Goal: Task Accomplishment & Management: Manage account settings

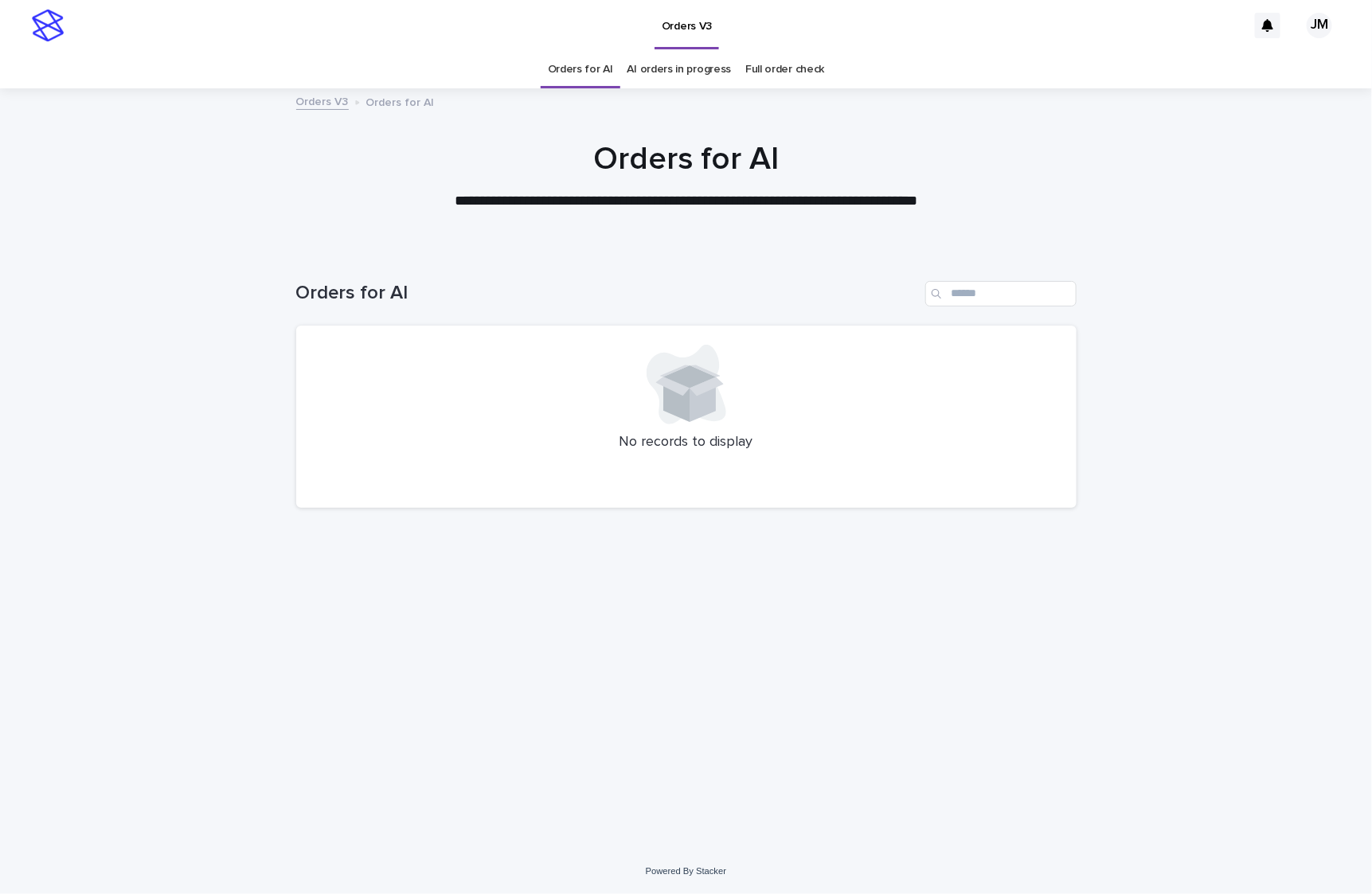
click at [671, 86] on link "AI orders in progress" at bounding box center [679, 70] width 104 height 37
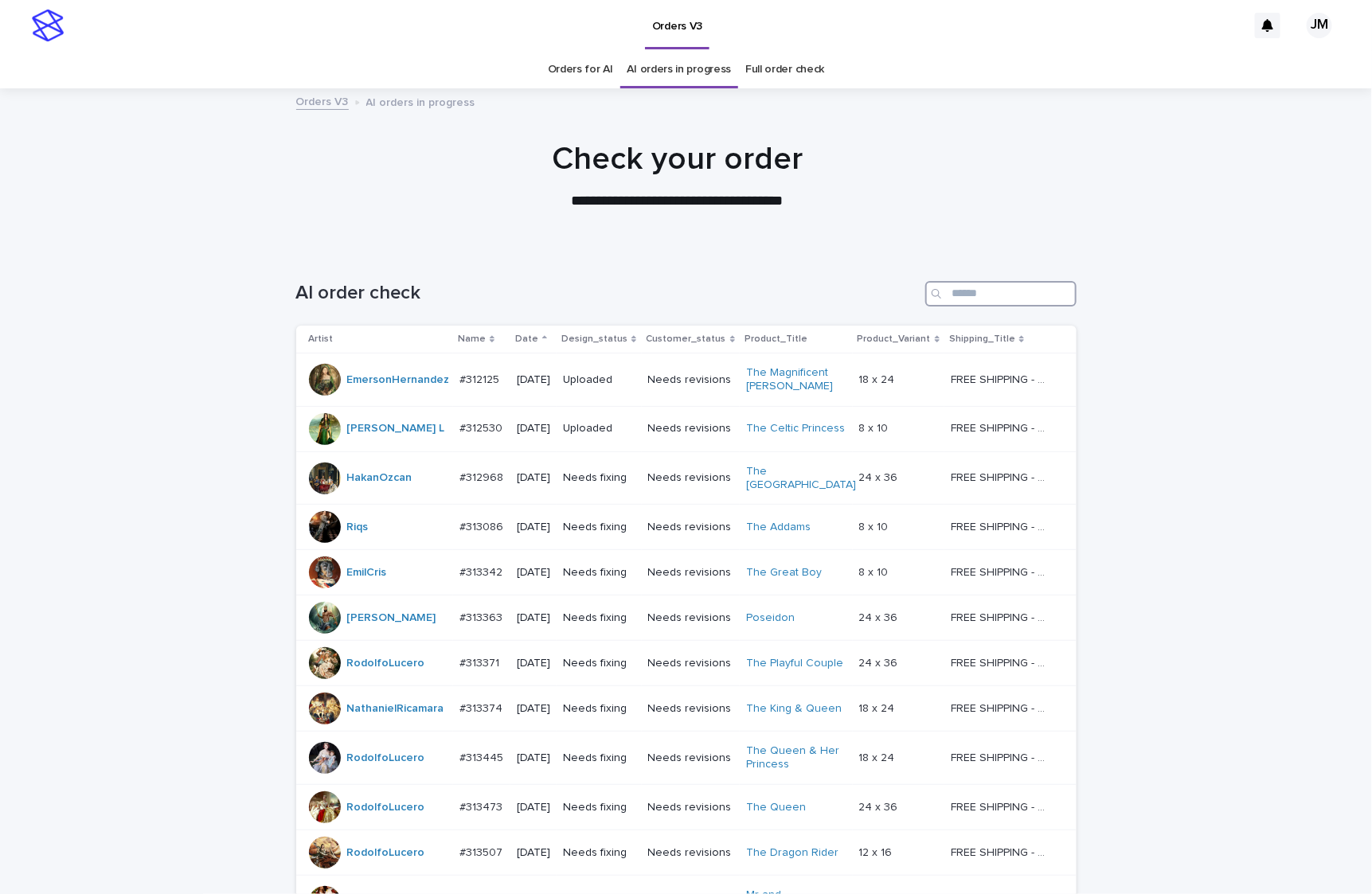
click at [1016, 287] on input "Search" at bounding box center [1000, 293] width 151 height 25
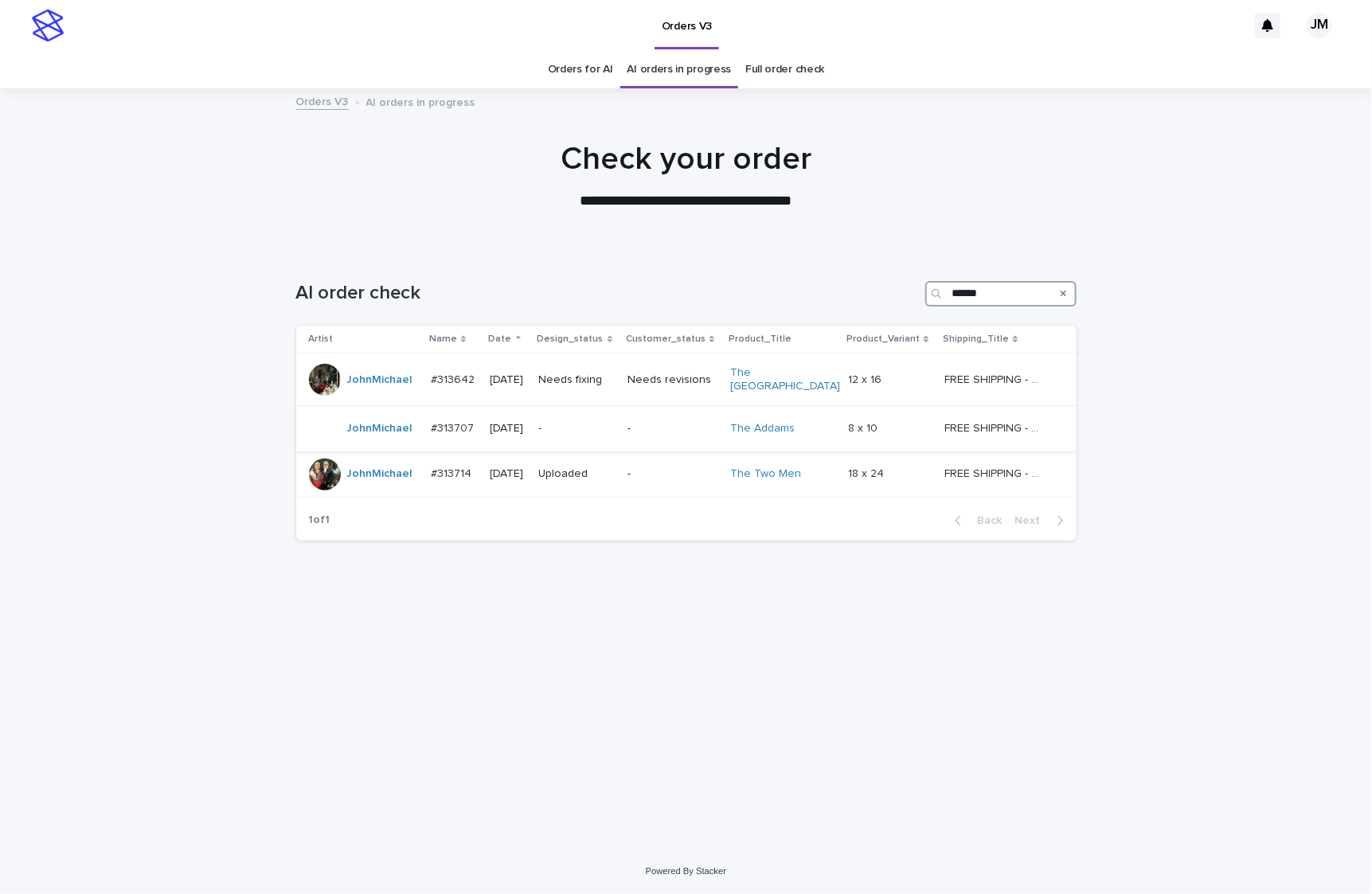
type input "******"
click at [583, 432] on div "-" at bounding box center [577, 428] width 76 height 26
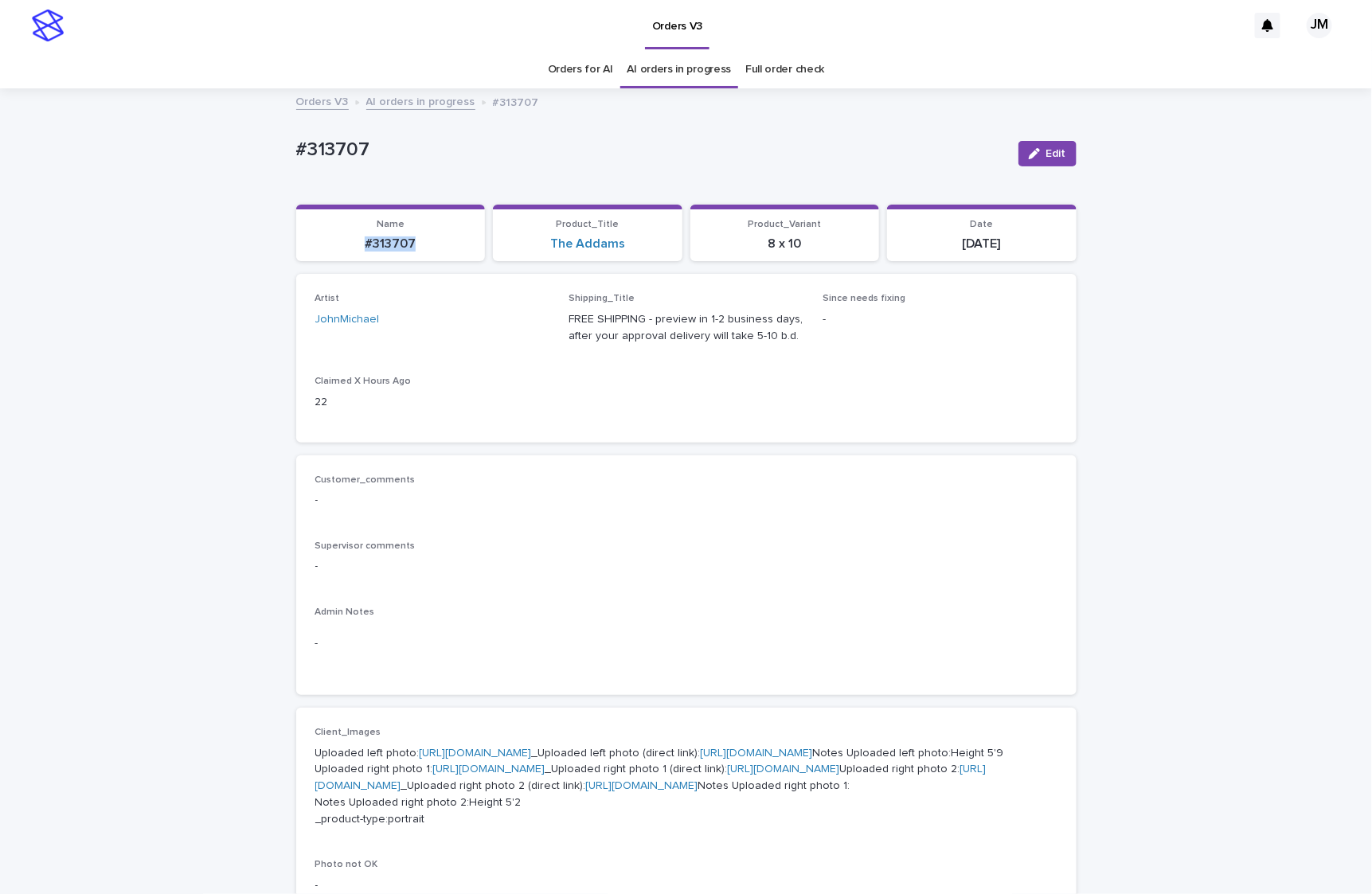
drag, startPoint x: 430, startPoint y: 244, endPoint x: 349, endPoint y: 244, distance: 81.0
click at [349, 244] on p "#313707" at bounding box center [391, 244] width 171 height 15
drag, startPoint x: 364, startPoint y: 246, endPoint x: 373, endPoint y: 255, distance: 12.7
copy p "#313707"
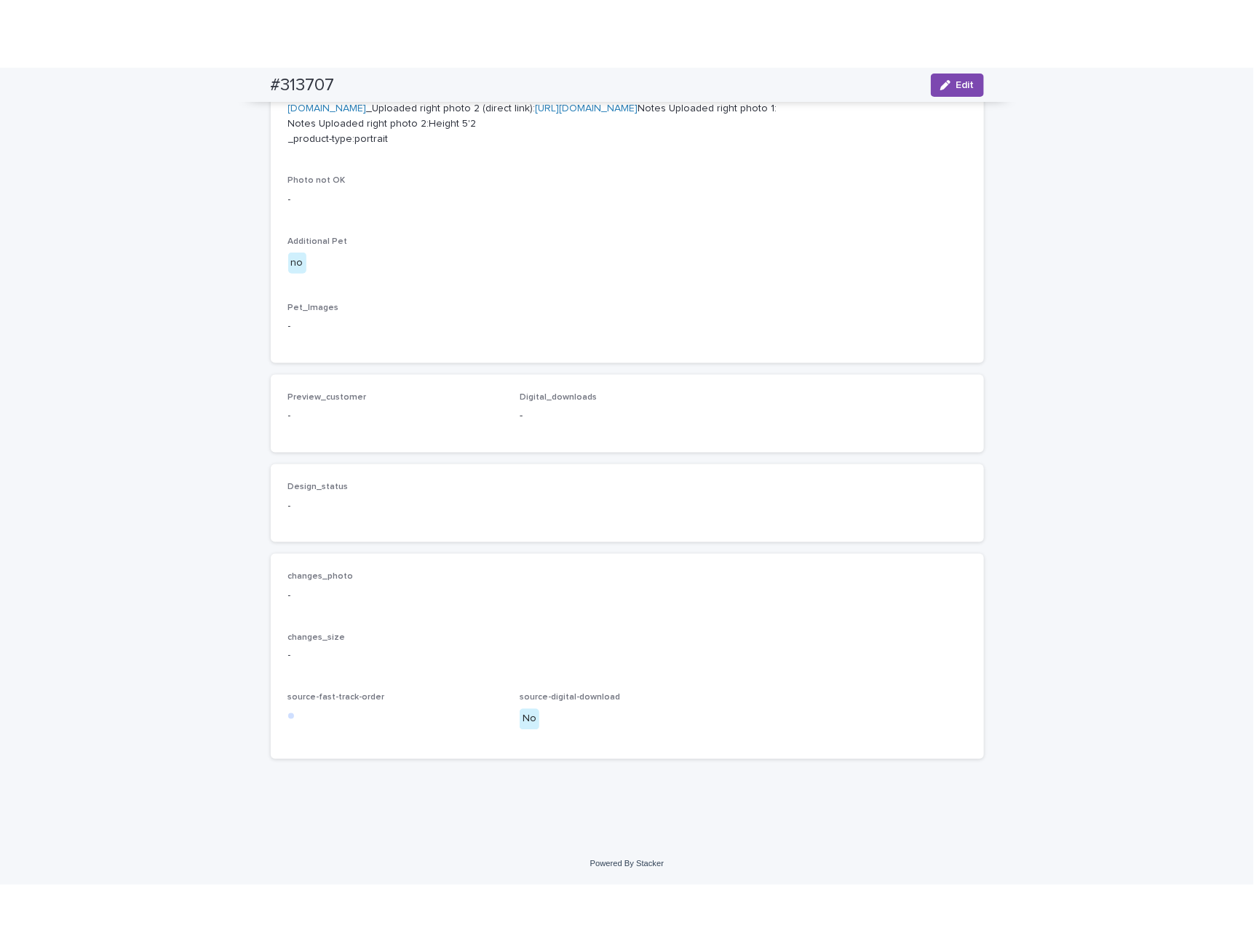
scroll to position [934, 0]
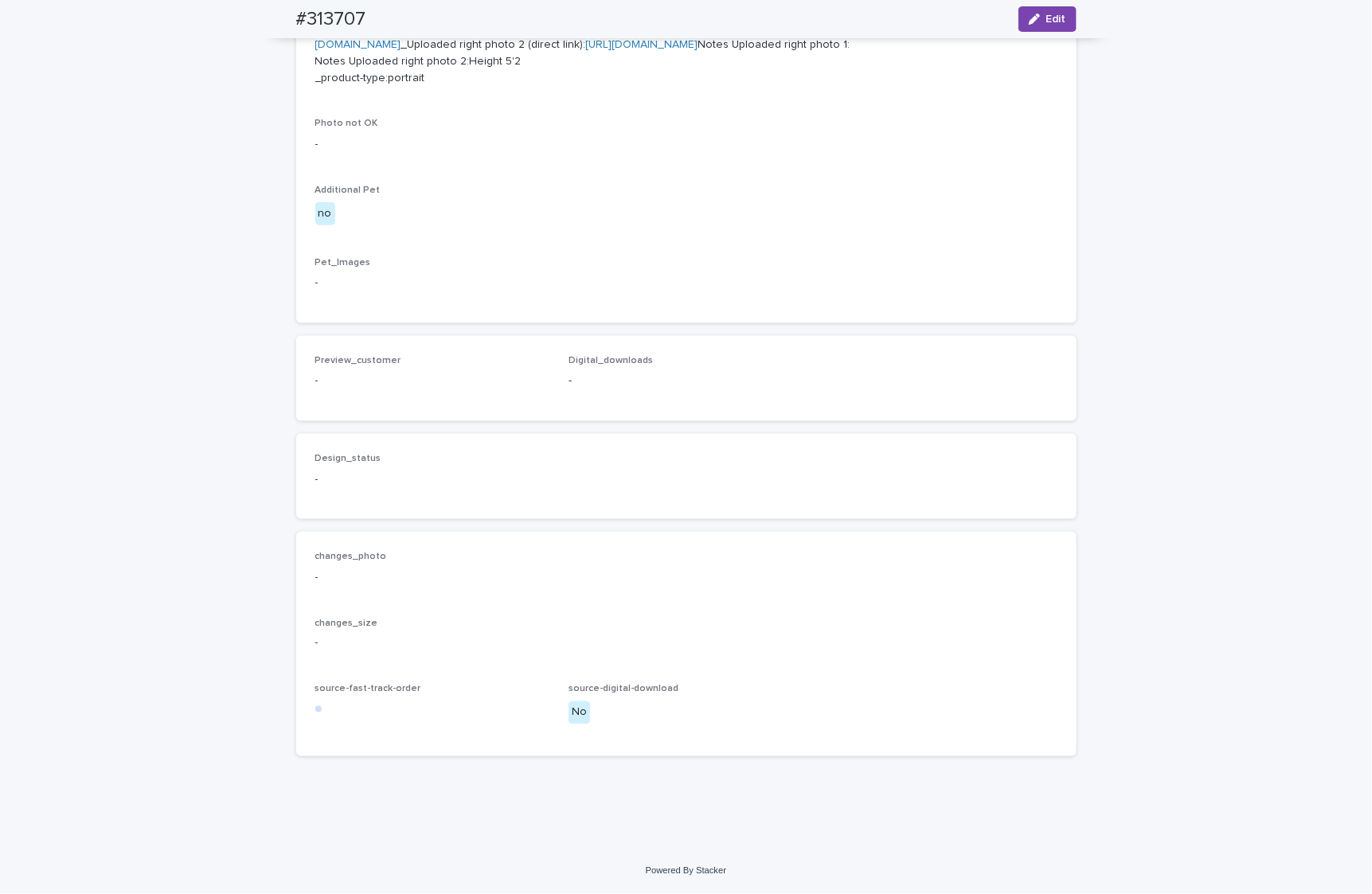
drag, startPoint x: 1037, startPoint y: 18, endPoint x: 660, endPoint y: 349, distance: 501.7
click at [1046, 18] on span "Edit" at bounding box center [1056, 19] width 19 height 11
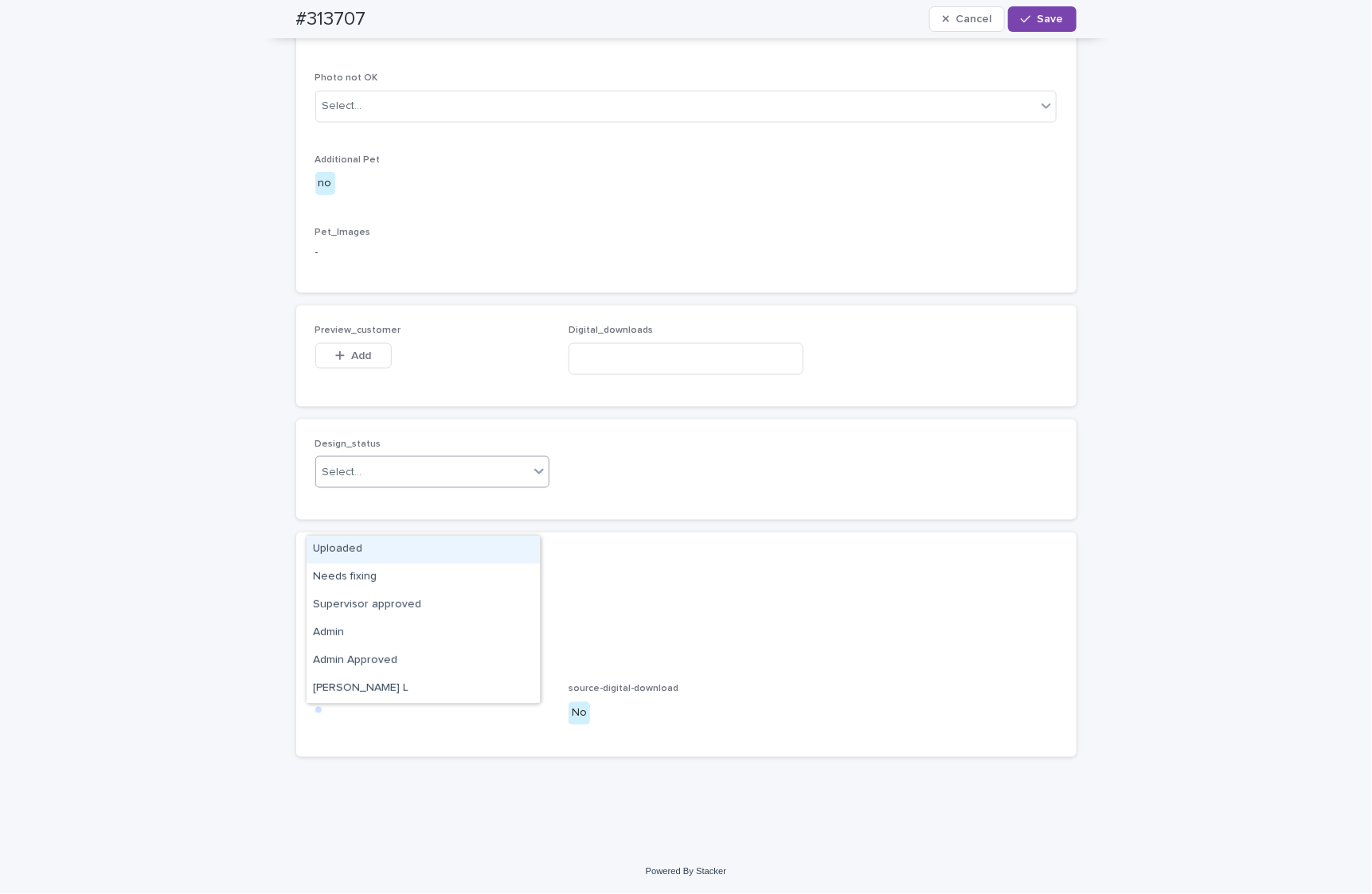
click at [387, 486] on div "Select..." at bounding box center [423, 472] width 213 height 26
click at [379, 555] on div "Uploaded" at bounding box center [422, 550] width 233 height 28
click at [354, 362] on span "Add" at bounding box center [360, 356] width 19 height 11
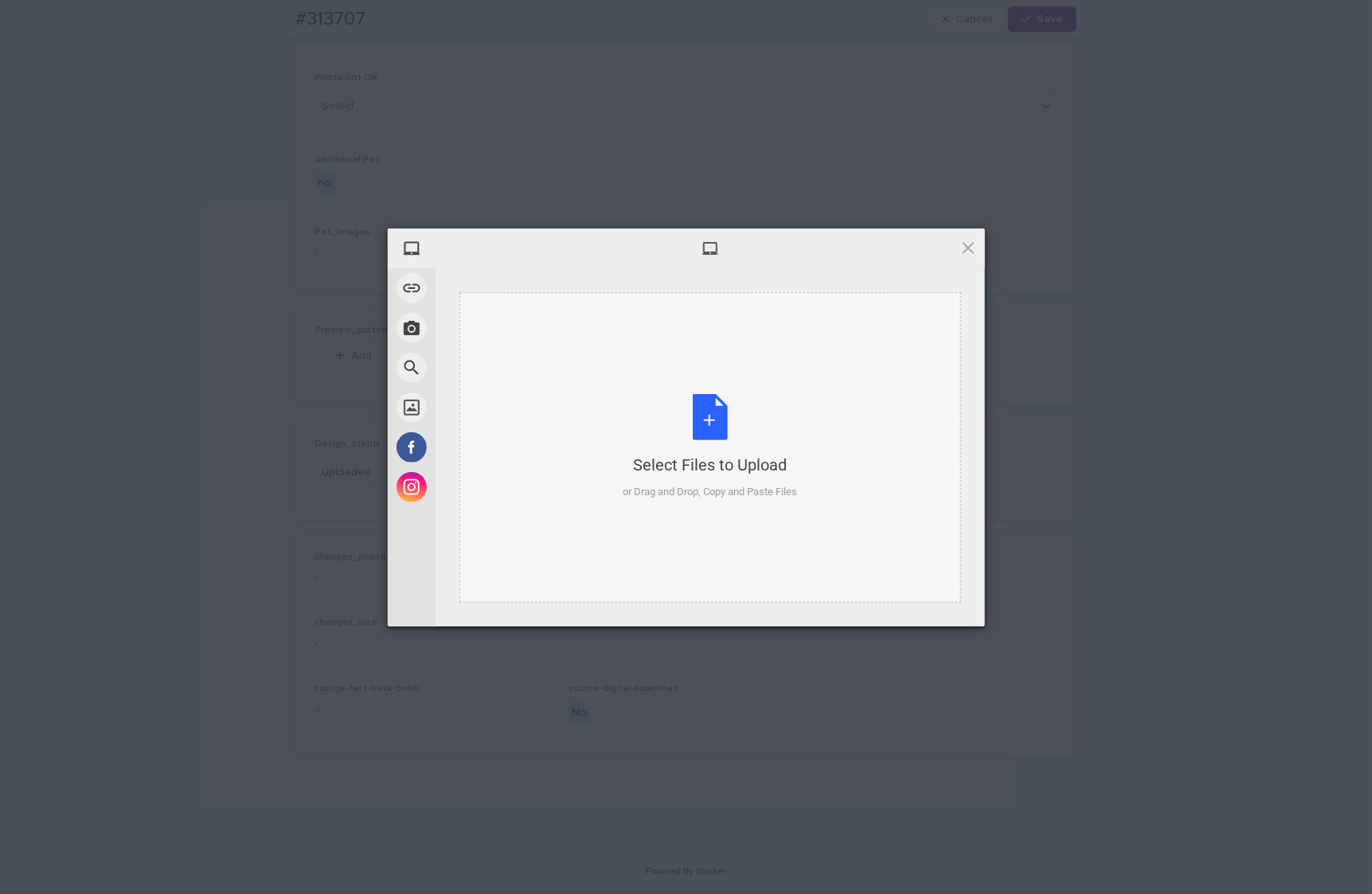
click at [712, 441] on div "Select Files to Upload or Drag and Drop, Copy and Paste Files" at bounding box center [710, 447] width 174 height 106
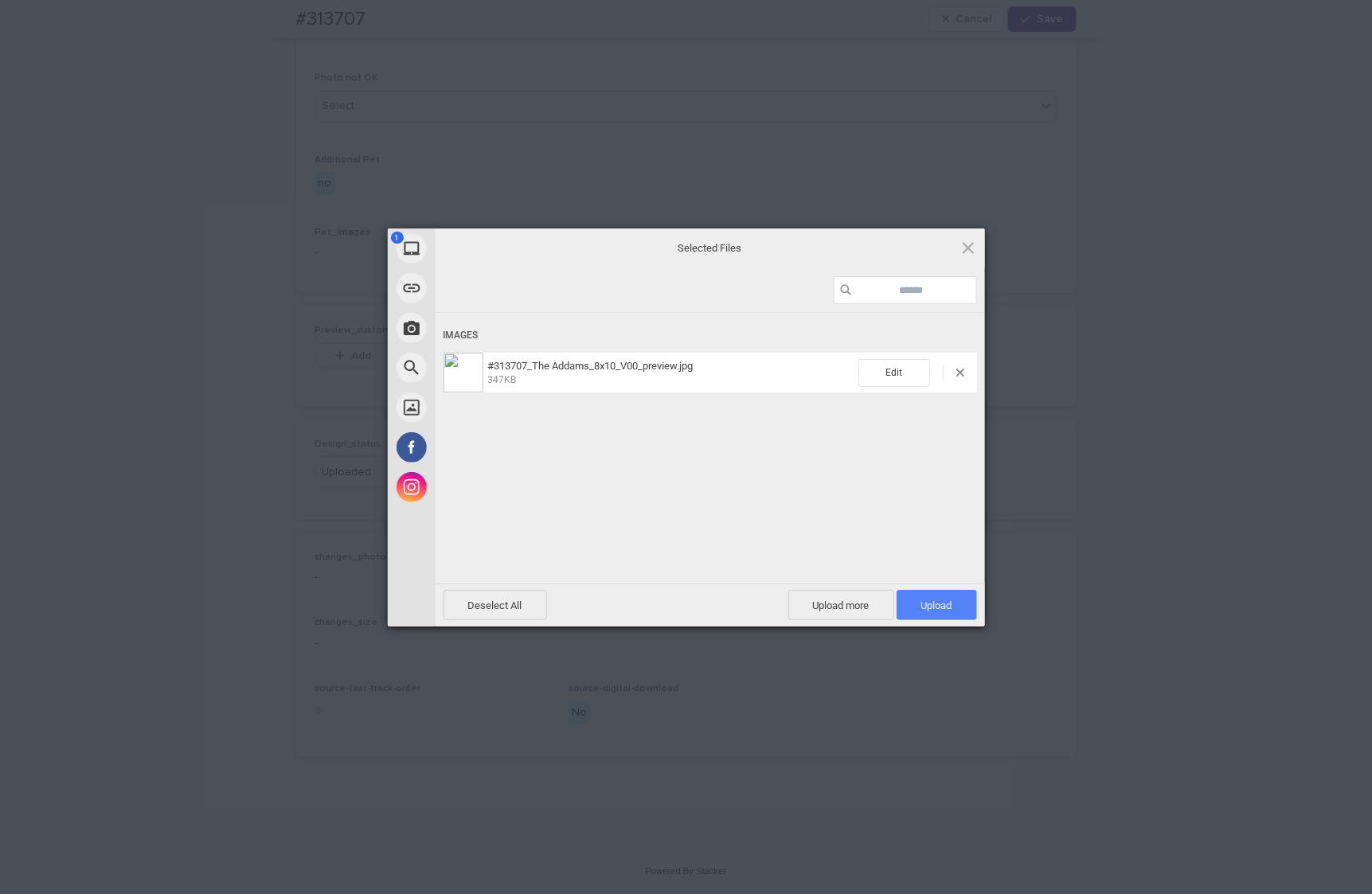
click at [963, 609] on span "Upload 1" at bounding box center [936, 605] width 81 height 31
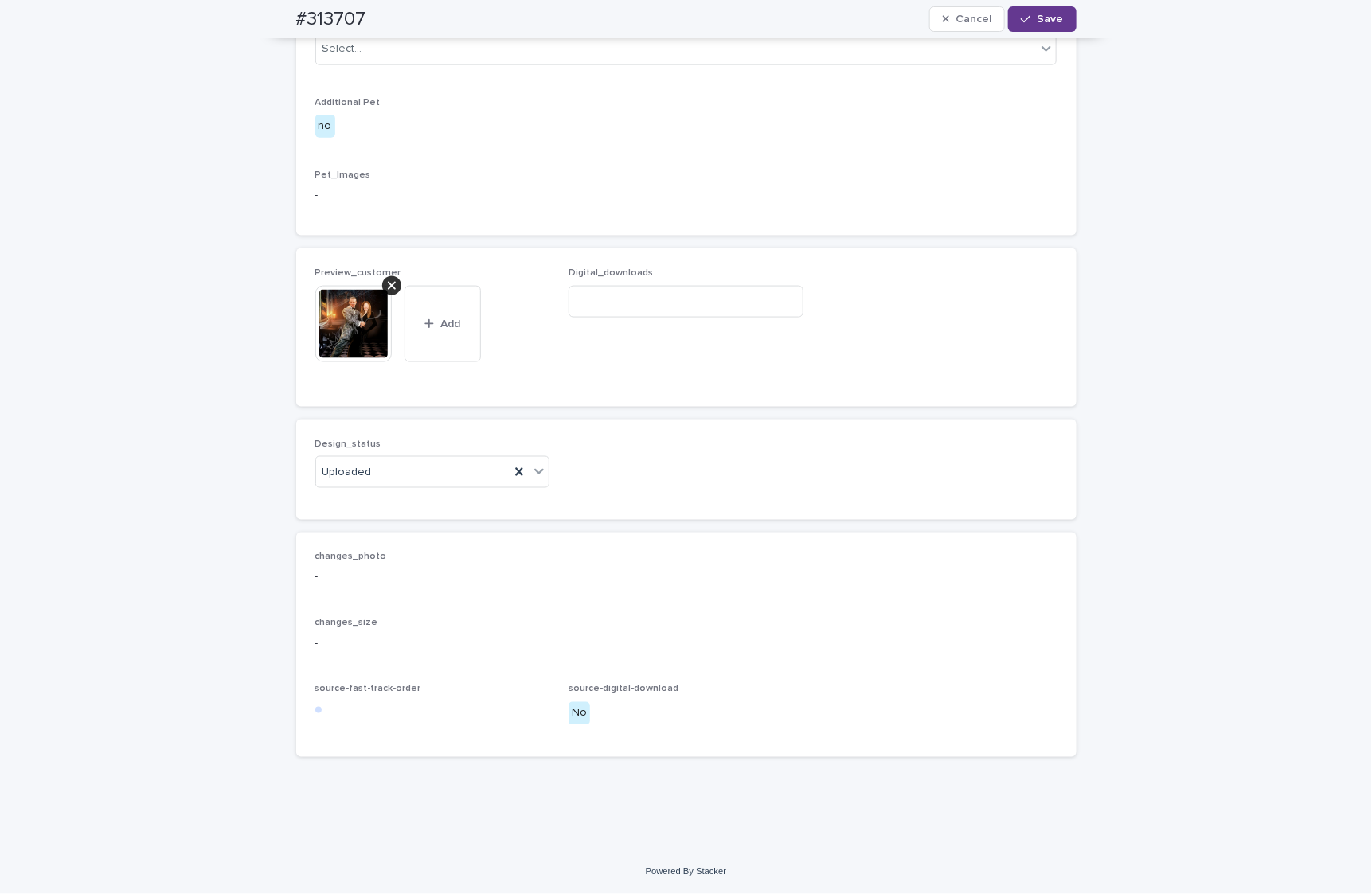
click at [1042, 22] on span "Save" at bounding box center [1050, 19] width 26 height 11
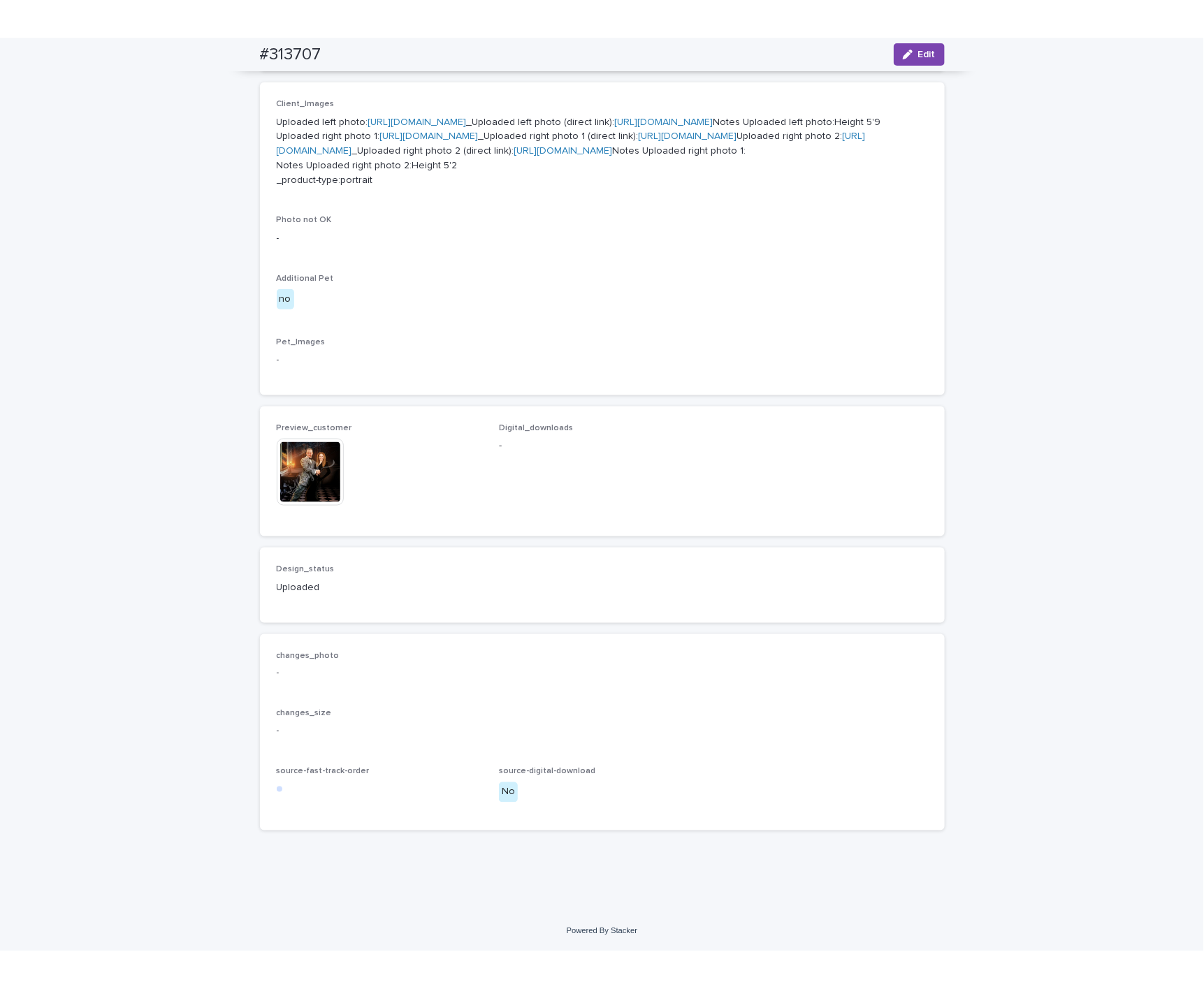
scroll to position [746, 0]
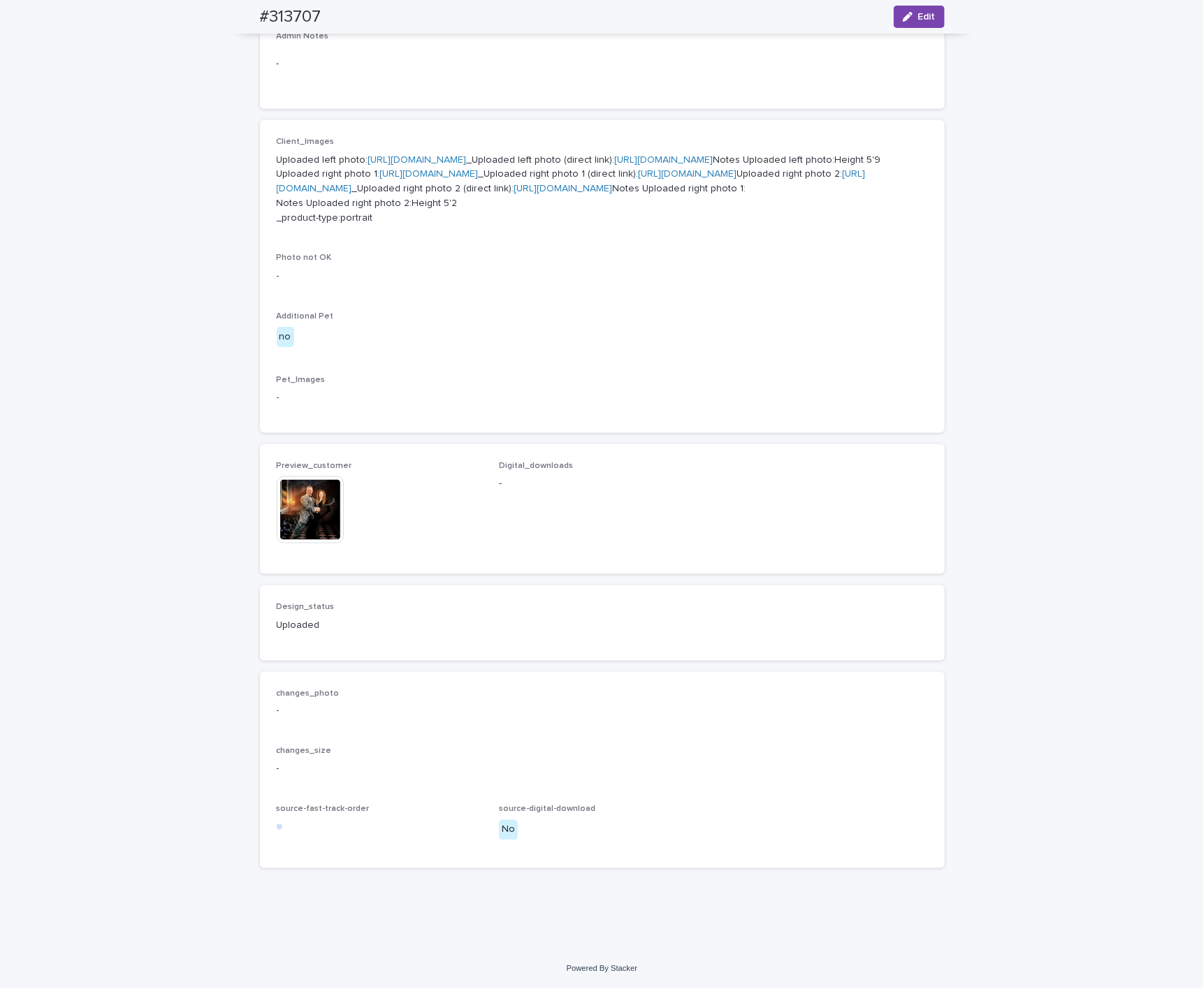
click at [311, 519] on img at bounding box center [310, 510] width 67 height 67
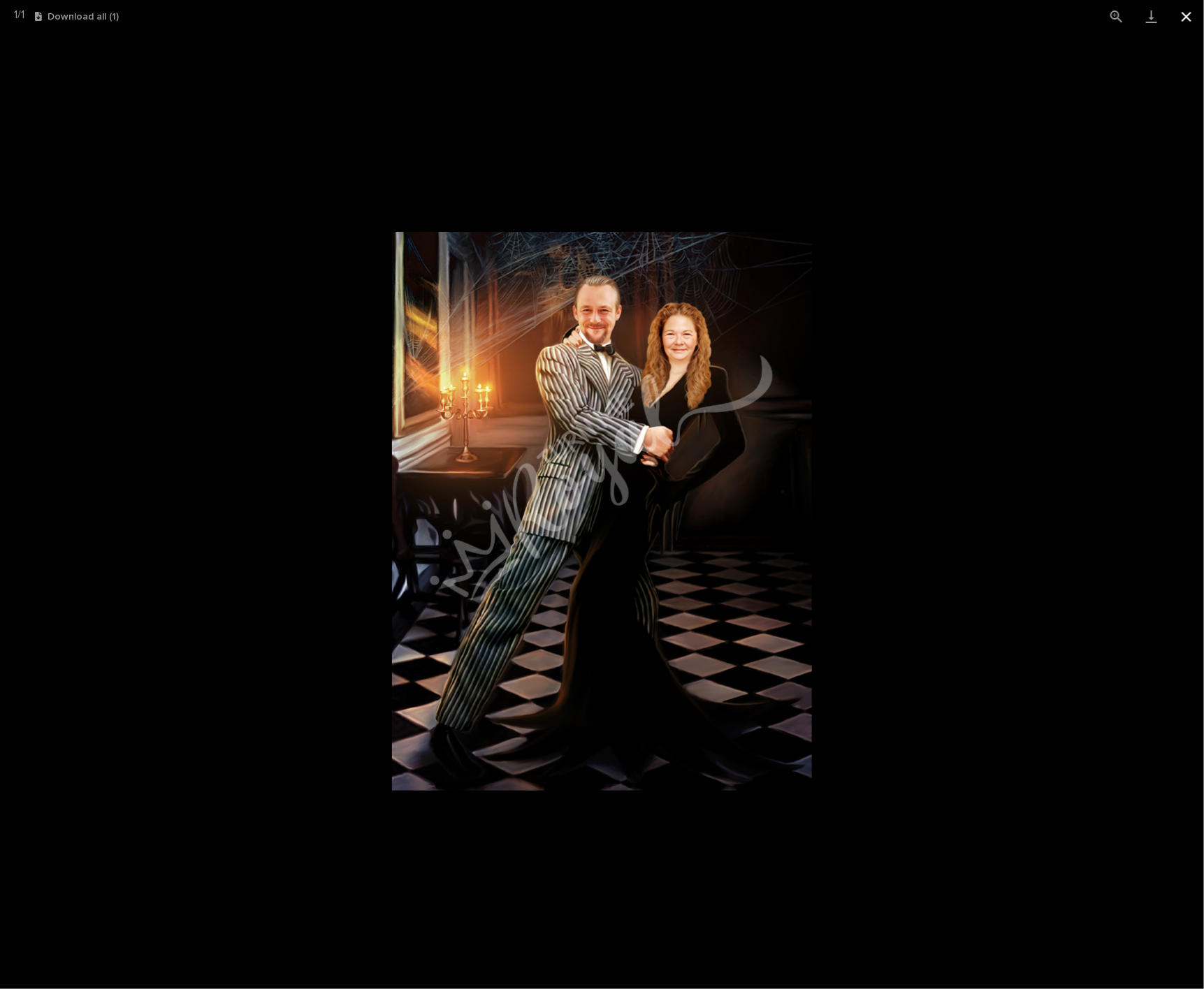
click at [1182, 13] on button "Close gallery" at bounding box center [1186, 16] width 35 height 33
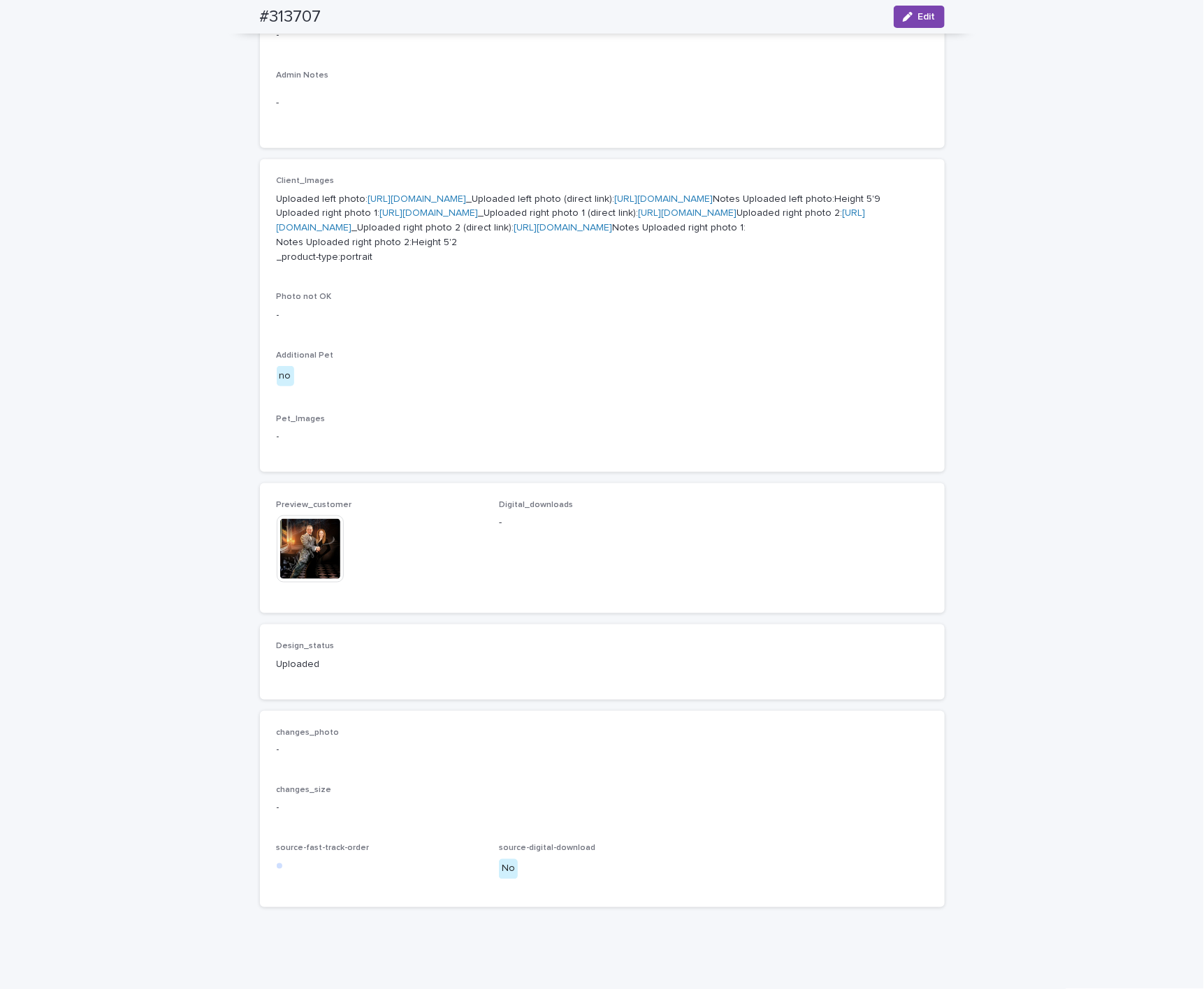
scroll to position [432, 0]
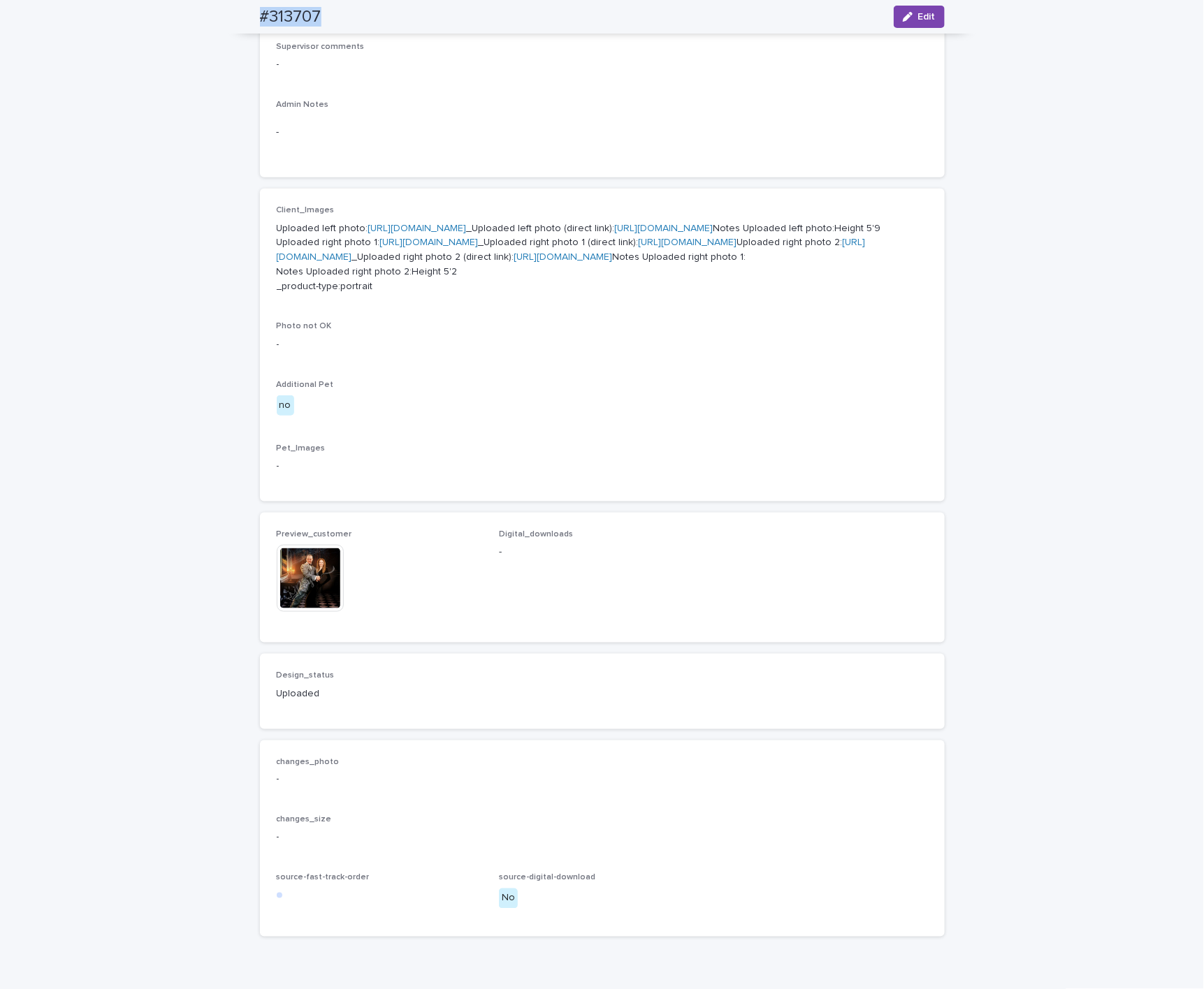
drag, startPoint x: 239, startPoint y: 17, endPoint x: 317, endPoint y: 15, distance: 78.0
click at [317, 15] on div "#313707 Edit" at bounding box center [602, 16] width 751 height 33
copy h2 "#313707"
click at [298, 612] on img at bounding box center [310, 578] width 67 height 67
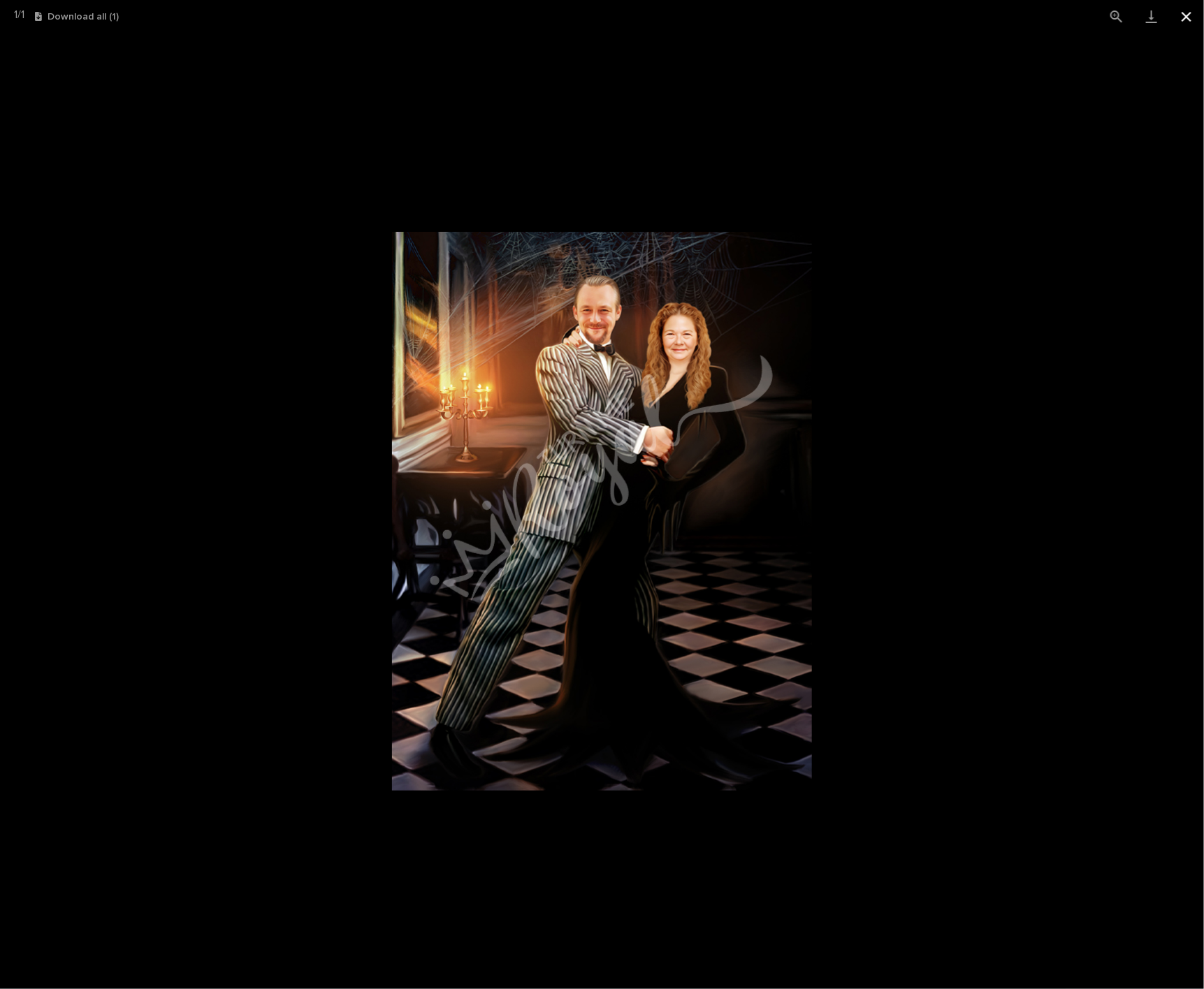
click at [1190, 21] on button "Close gallery" at bounding box center [1186, 16] width 35 height 33
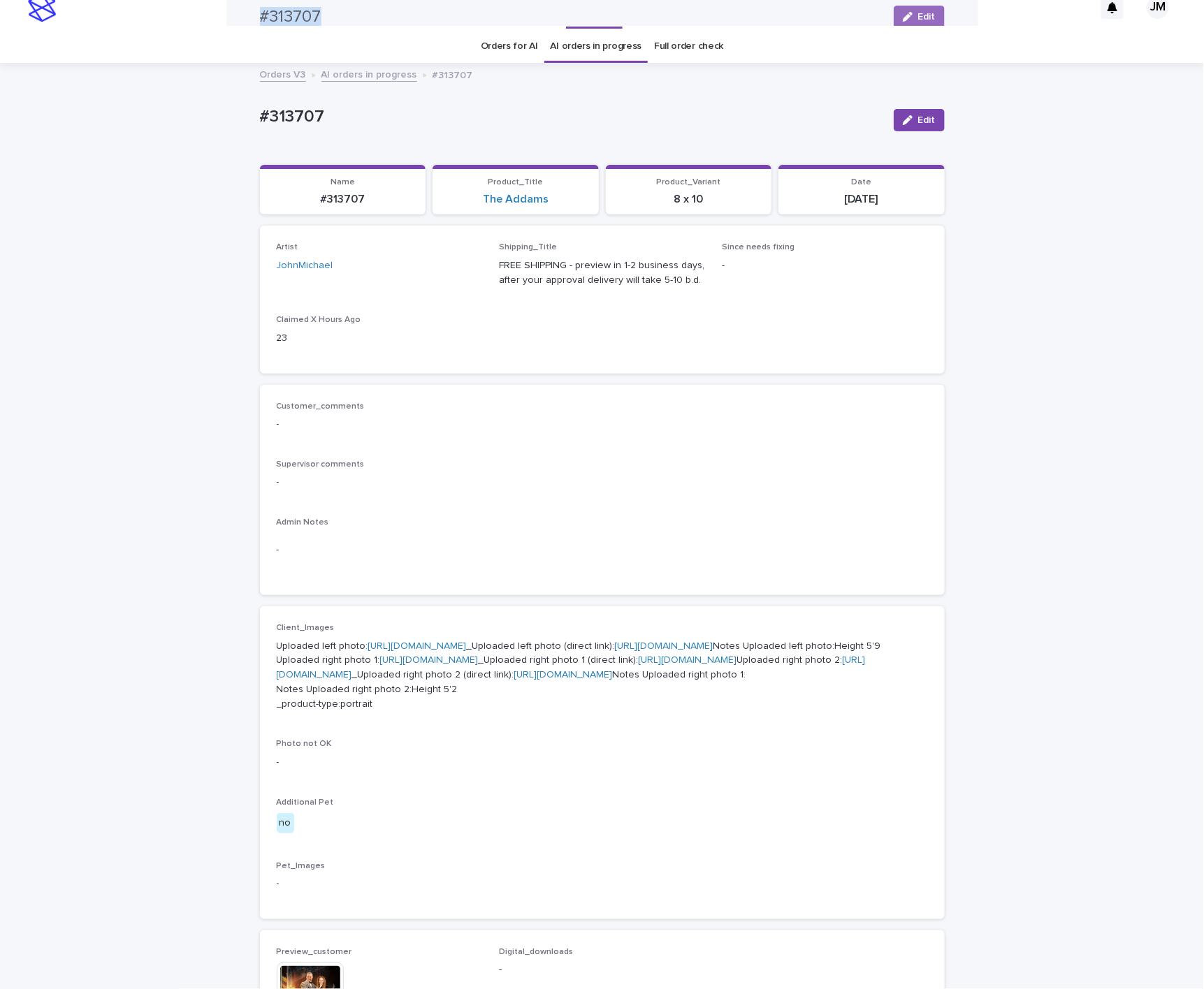
scroll to position [13, 0]
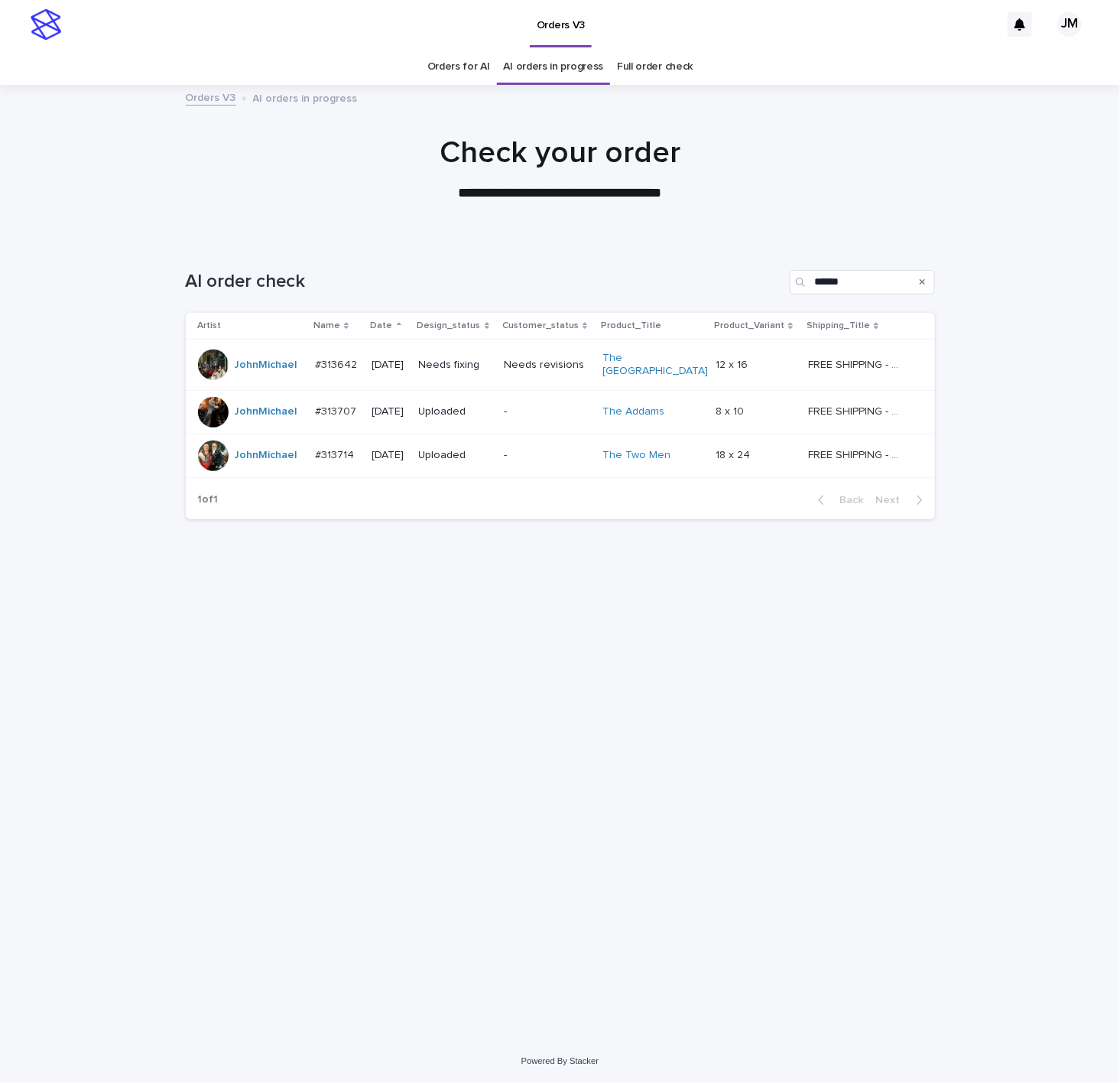
drag, startPoint x: 1015, startPoint y: 245, endPoint x: 962, endPoint y: 202, distance: 68.2
click at [1015, 244] on div "Loading... Saving… Loading... Saving… AI order check ****** Artist Name Date De…" at bounding box center [560, 640] width 1120 height 800
click at [535, 390] on td "-" at bounding box center [547, 412] width 99 height 44
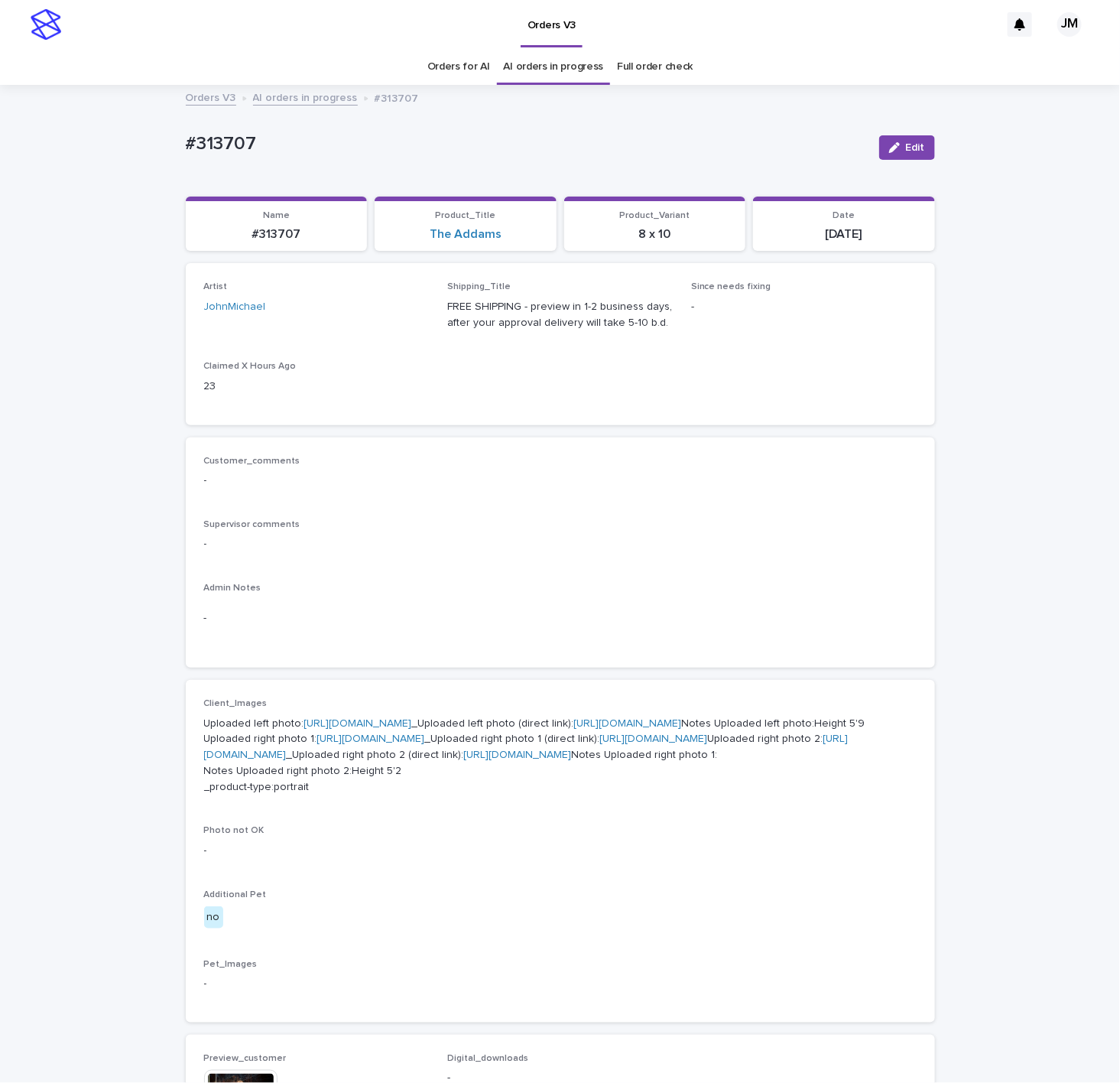
scroll to position [49, 0]
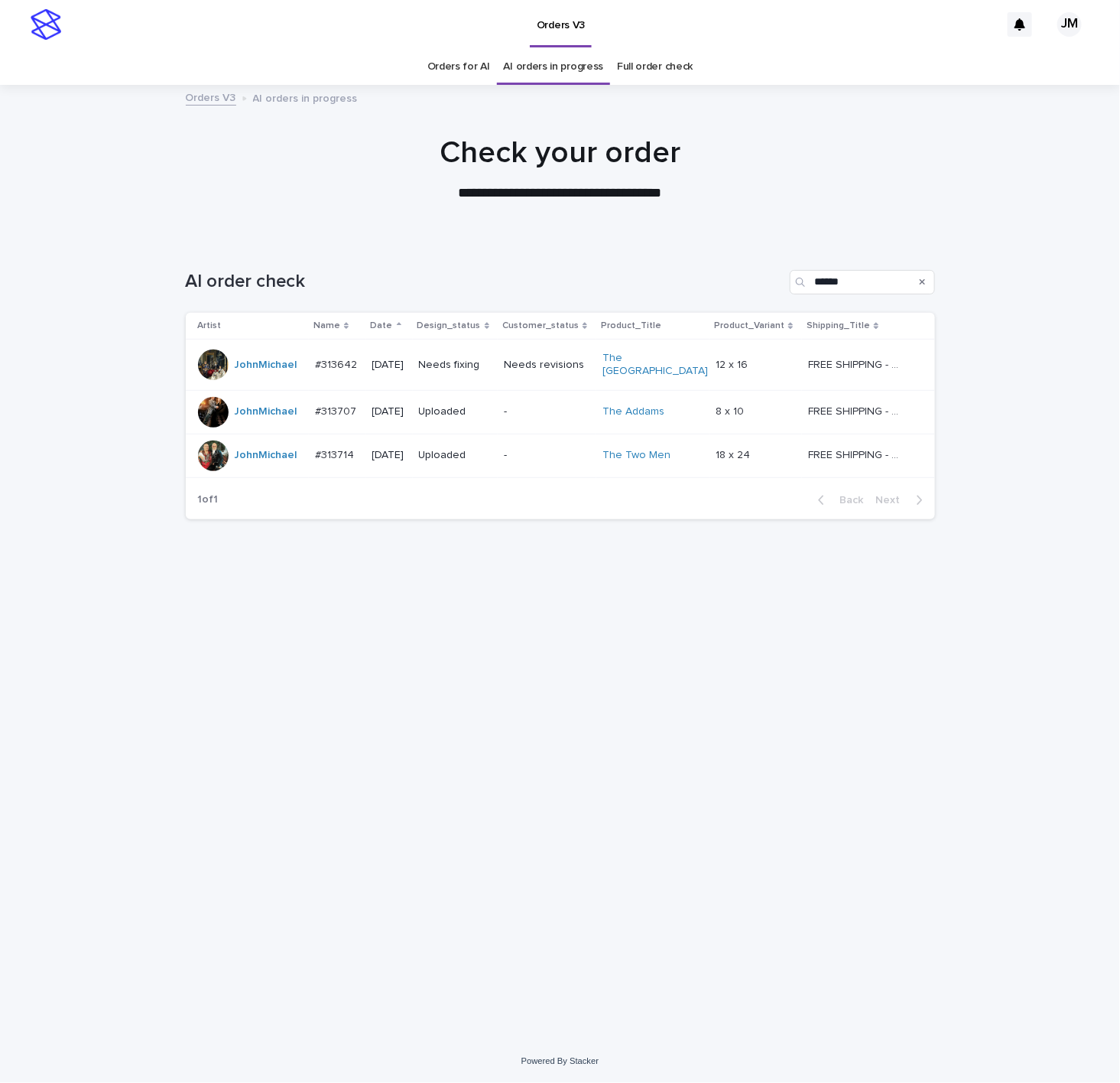
click at [580, 374] on div "Needs revisions" at bounding box center [547, 365] width 86 height 25
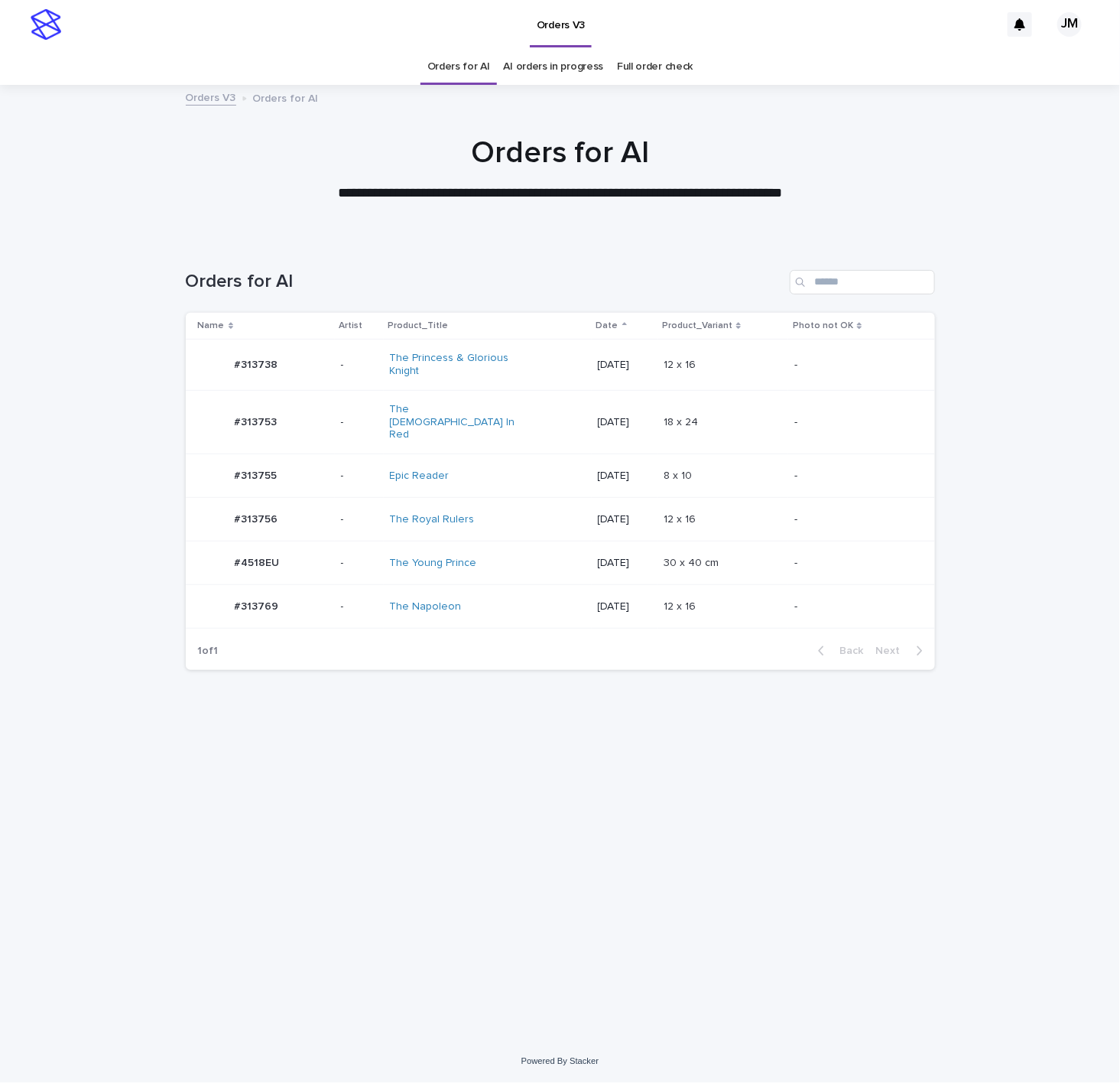
click at [551, 498] on td "The Royal Rulers" at bounding box center [487, 520] width 208 height 44
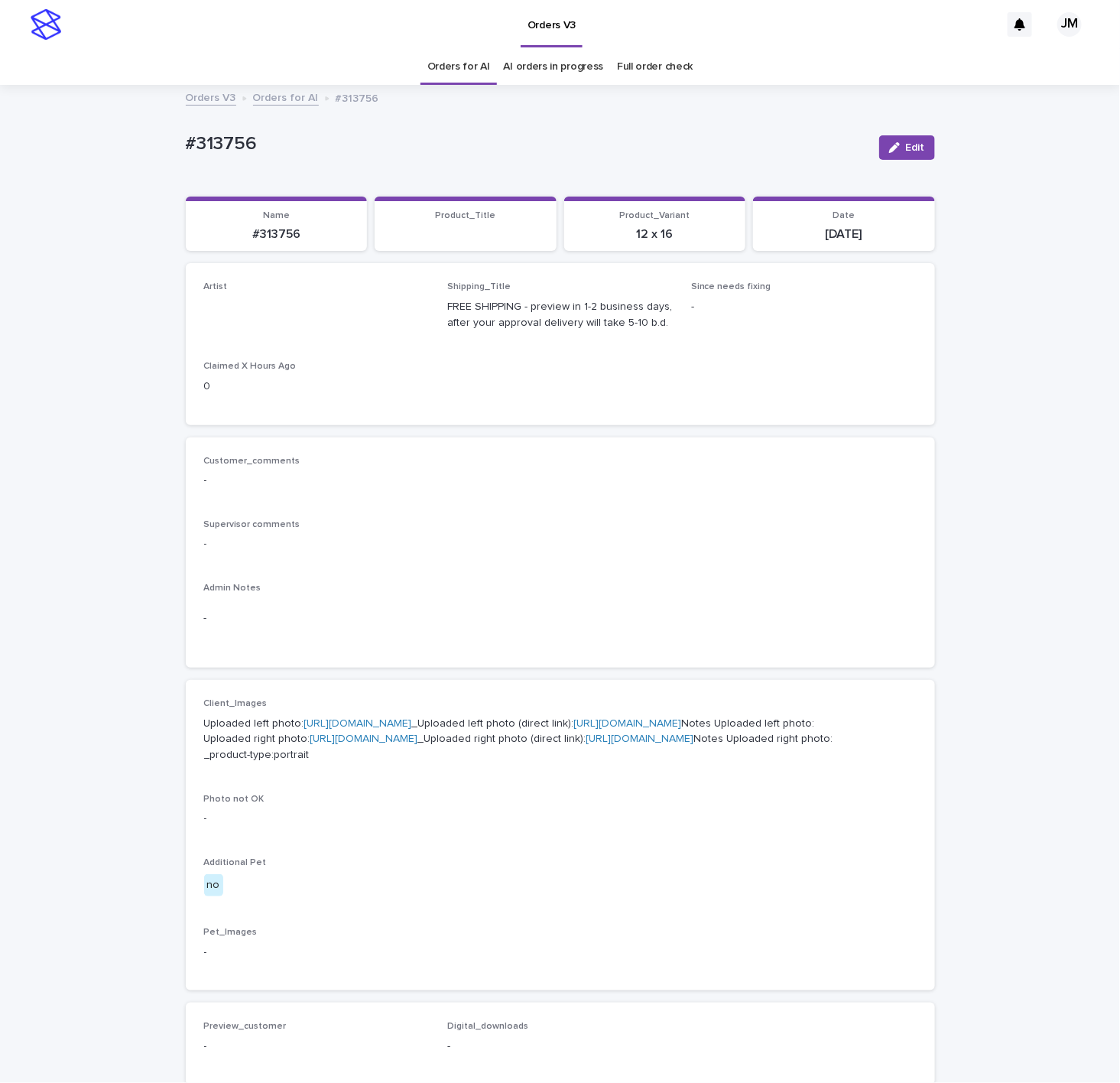
drag, startPoint x: 895, startPoint y: 148, endPoint x: 170, endPoint y: 283, distance: 737.5
click at [895, 148] on button "Edit" at bounding box center [907, 147] width 56 height 24
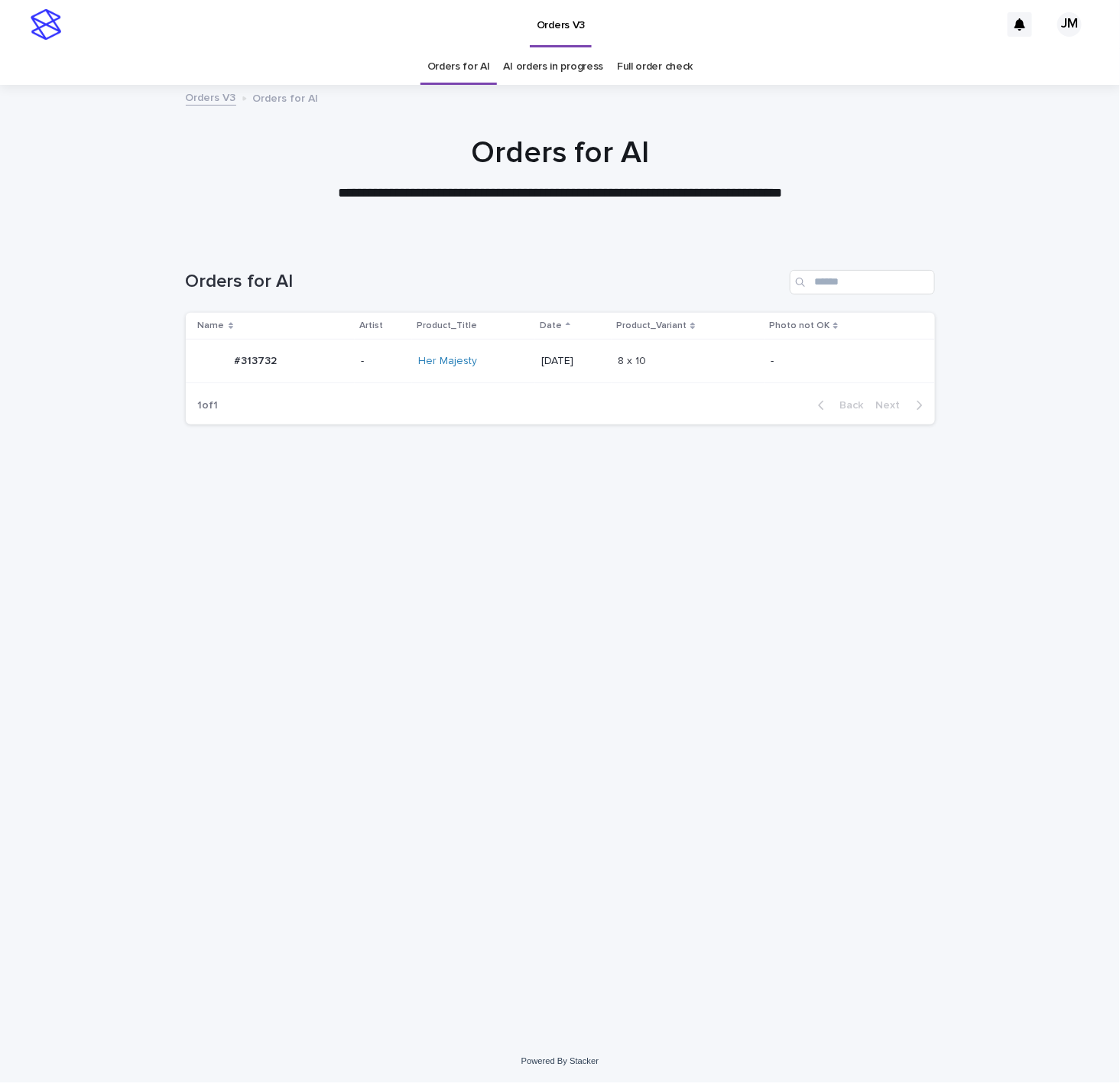
drag, startPoint x: 540, startPoint y: 661, endPoint x: 499, endPoint y: 432, distance: 232.6
click at [539, 661] on div "Loading... Saving… Loading... Saving… Orders for AI Name Artist Product_Title D…" at bounding box center [560, 620] width 764 height 762
click at [774, 542] on div "Loading... Saving… Loading... Saving… Orders for AI Name Artist Product_Title D…" at bounding box center [560, 620] width 764 height 762
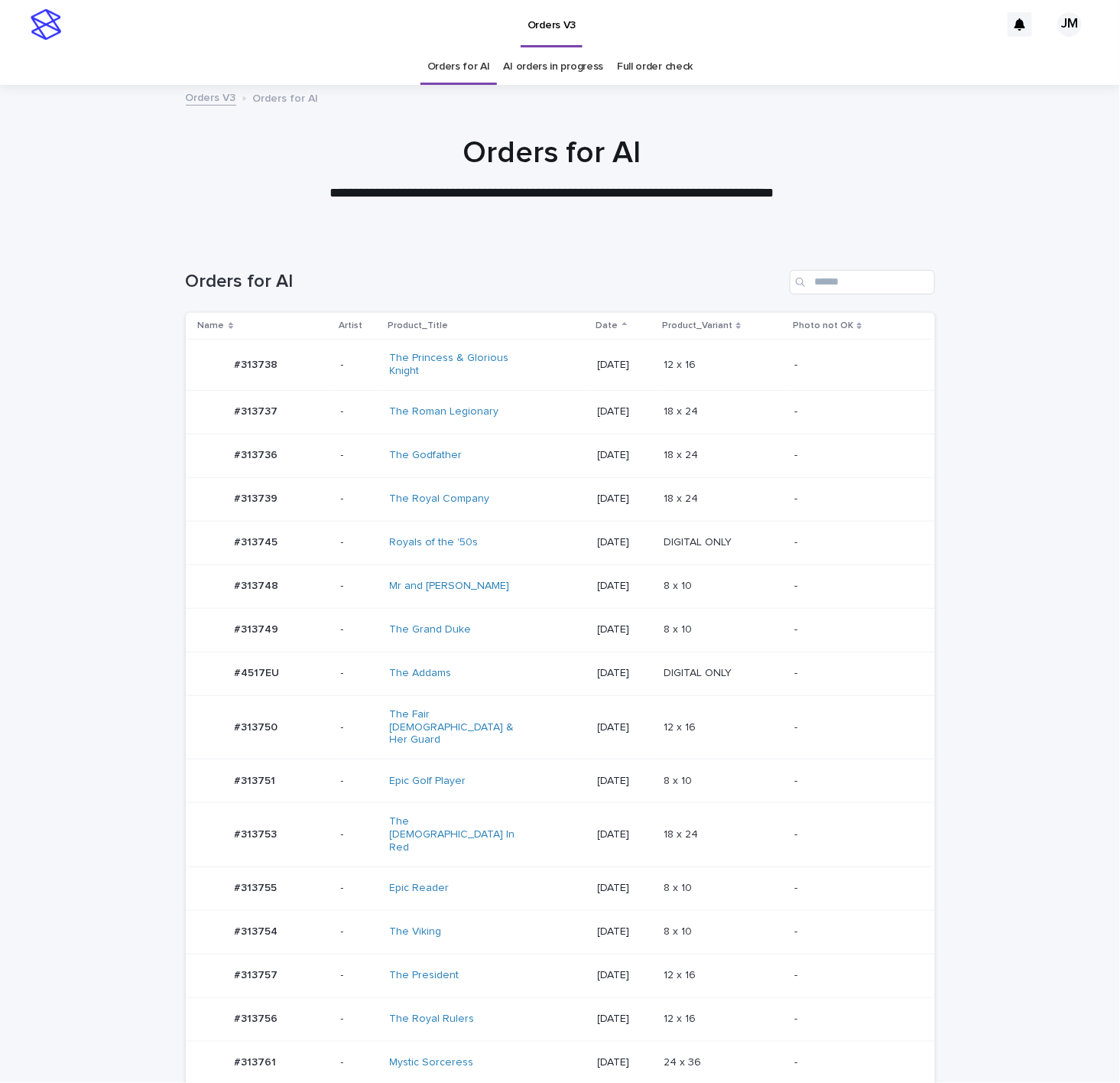
click at [478, 876] on div "Epic Reader" at bounding box center [488, 889] width 196 height 25
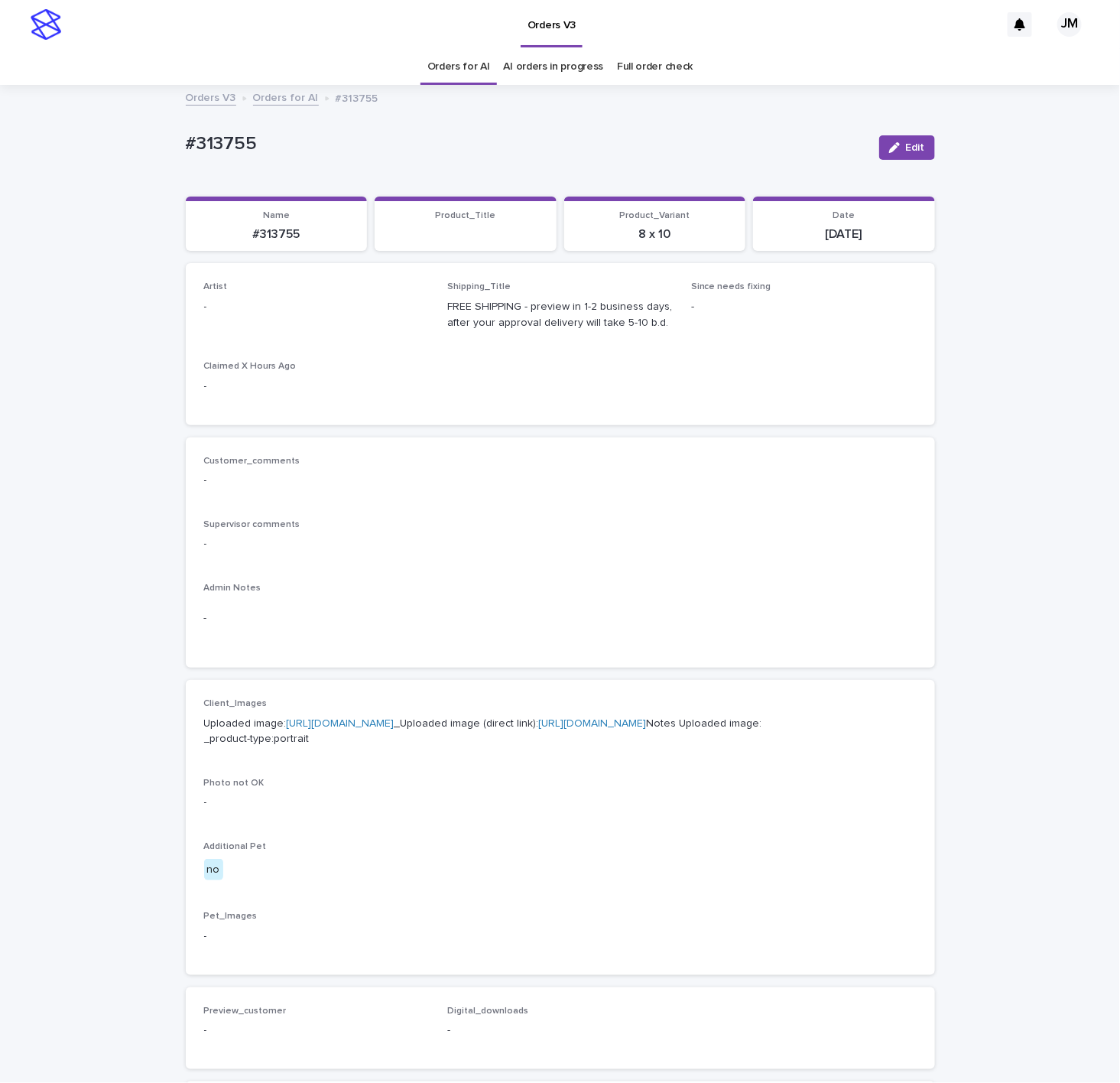
drag, startPoint x: 895, startPoint y: 140, endPoint x: 370, endPoint y: 363, distance: 570.4
click at [895, 141] on button "Edit" at bounding box center [907, 147] width 56 height 24
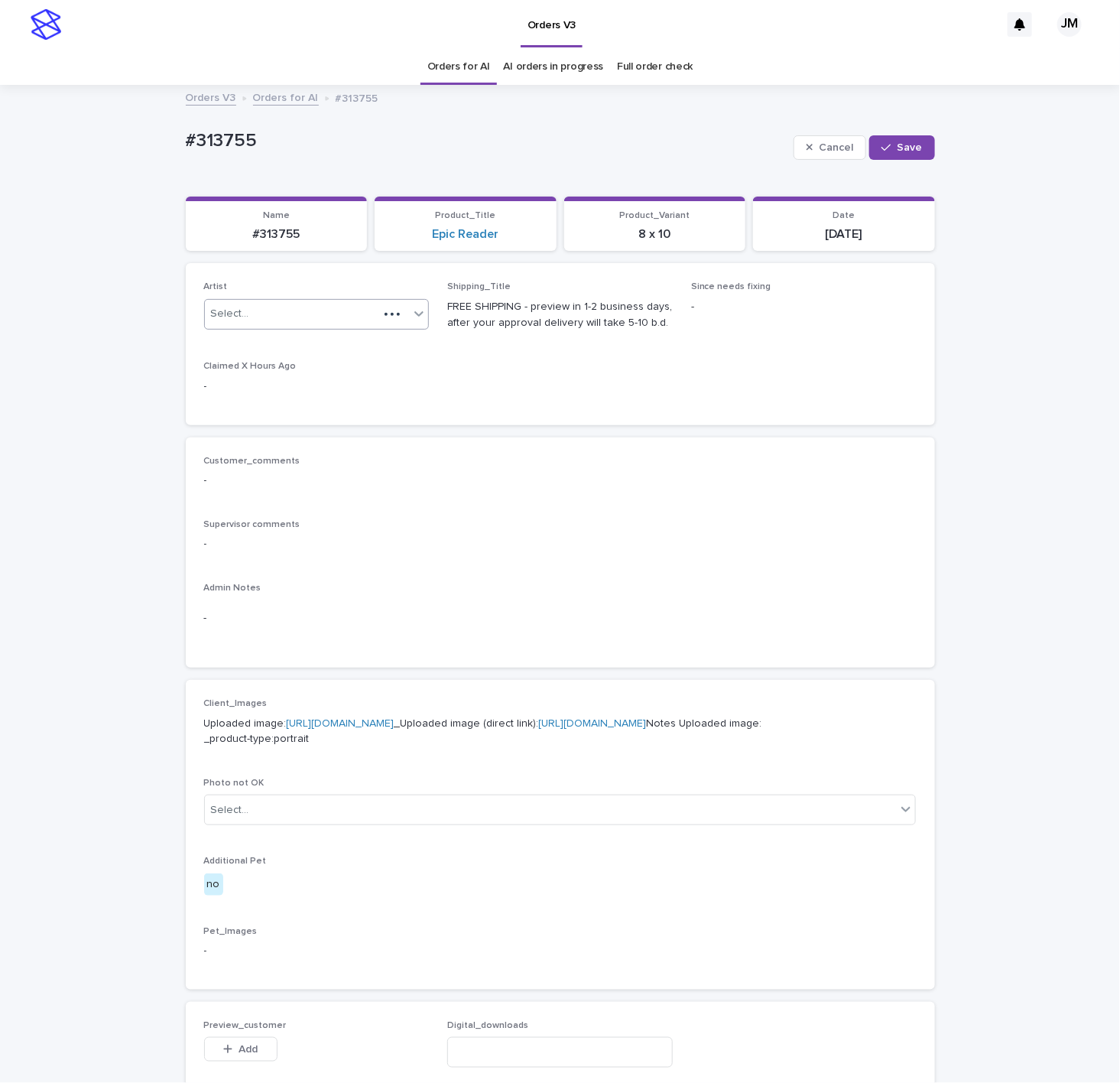
click at [335, 301] on div "Select..." at bounding box center [292, 314] width 175 height 25
type input "******"
click at [339, 345] on div "JohnMichael" at bounding box center [307, 345] width 224 height 27
drag, startPoint x: 904, startPoint y: 150, endPoint x: 536, endPoint y: 0, distance: 397.4
click at [903, 150] on span "Save" at bounding box center [911, 148] width 25 height 11
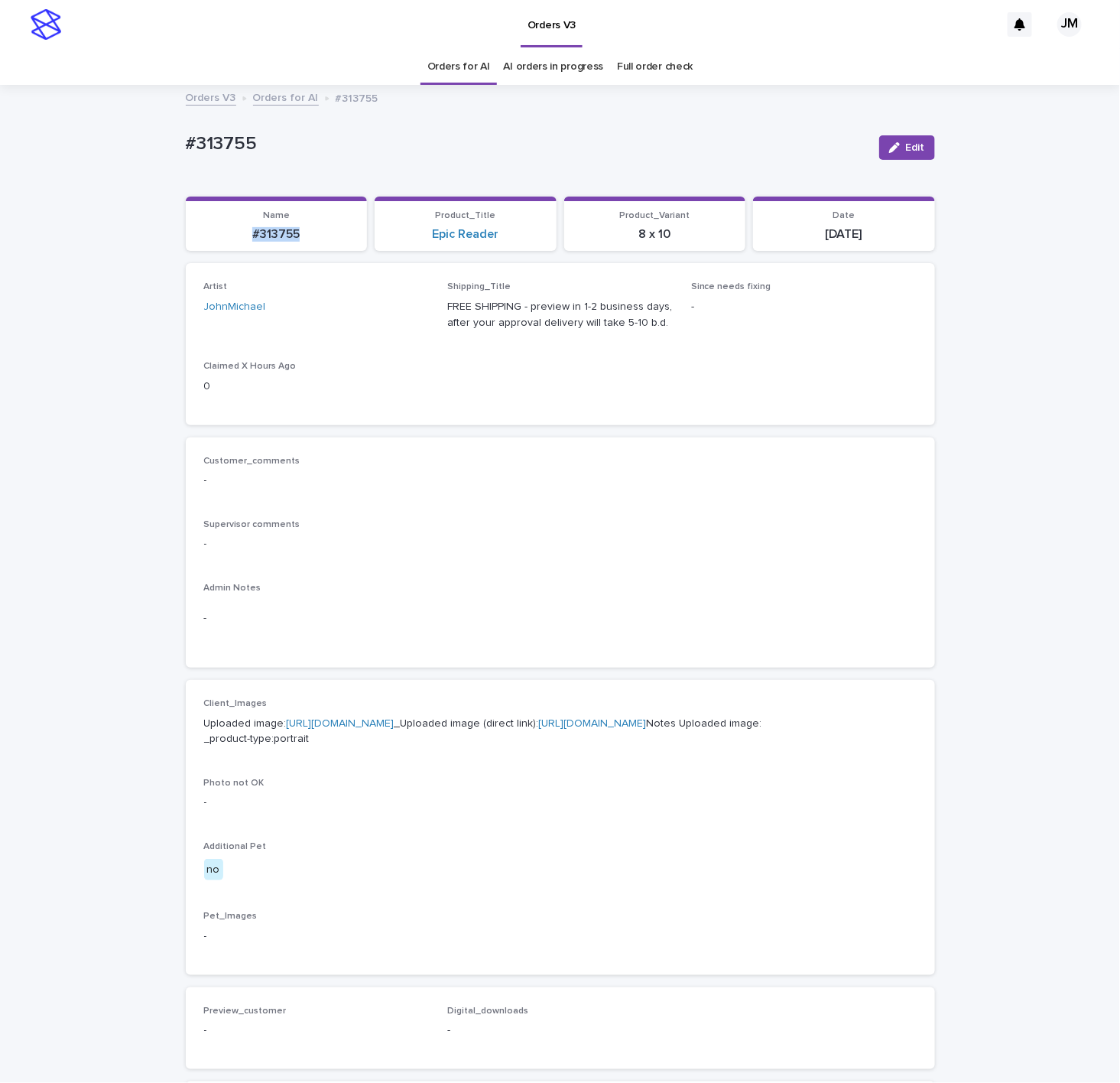
drag, startPoint x: 323, startPoint y: 240, endPoint x: 224, endPoint y: 239, distance: 99.0
click at [224, 239] on p "#313755" at bounding box center [277, 234] width 164 height 14
copy p "#313755"
click at [639, 729] on link "https://files.getuploadkit.com/e11cfb23-3d37-4f5e-b252-d52a065c0f83/5143f47f-f9…" at bounding box center [593, 724] width 108 height 11
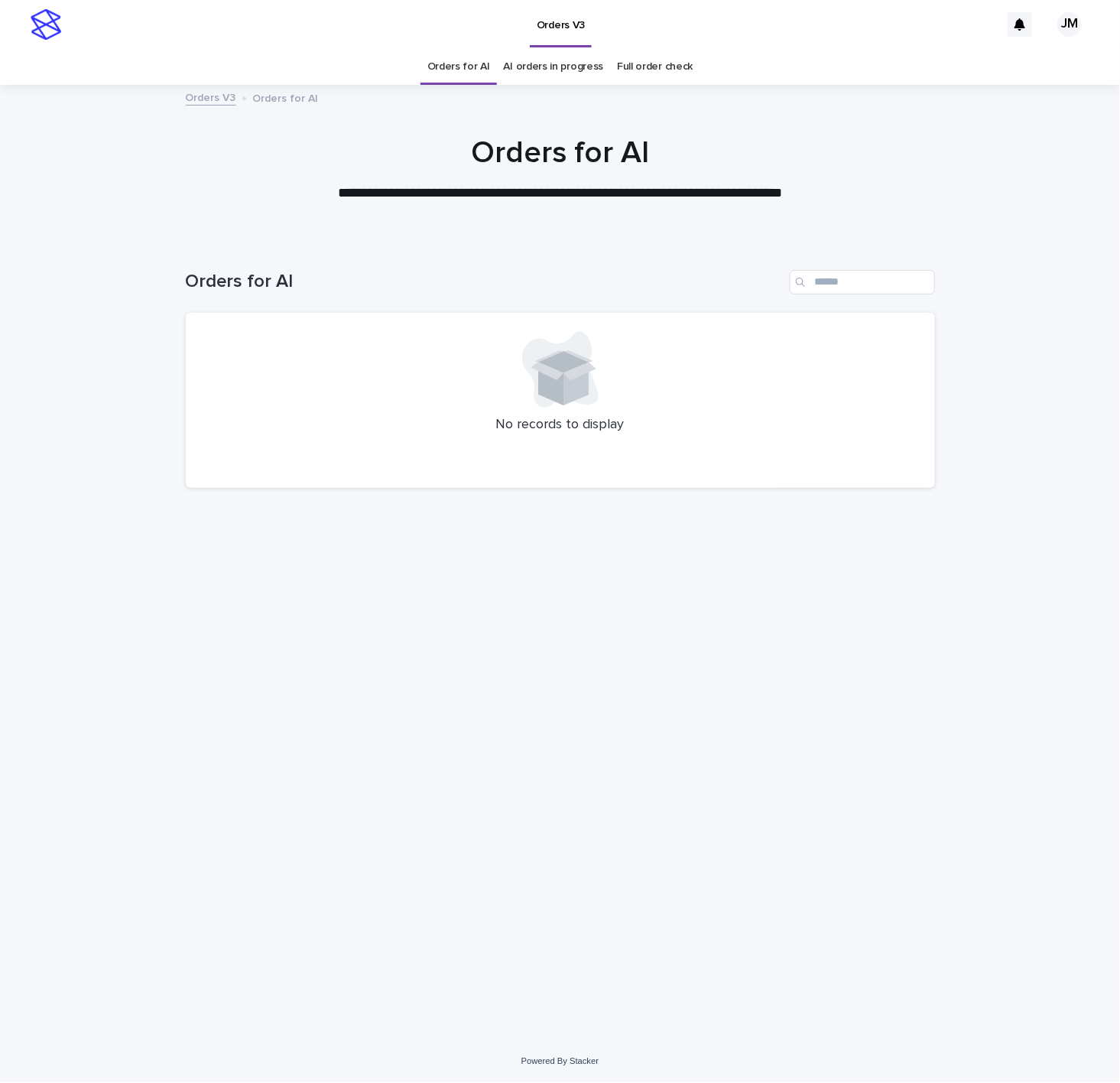
click at [563, 74] on link "AI orders in progress" at bounding box center [554, 67] width 100 height 36
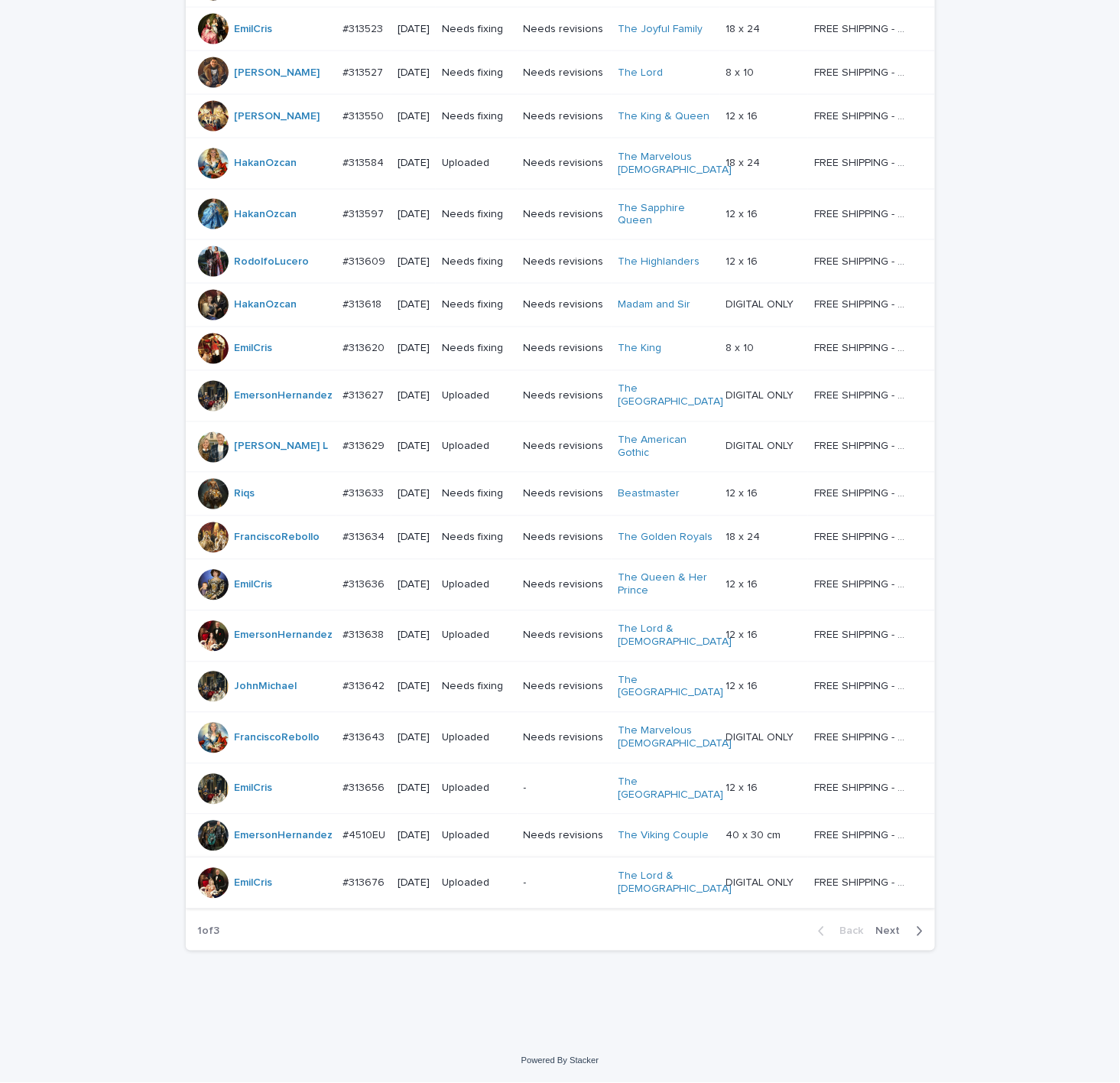
scroll to position [939, 0]
click at [887, 926] on span "Next" at bounding box center [894, 931] width 34 height 11
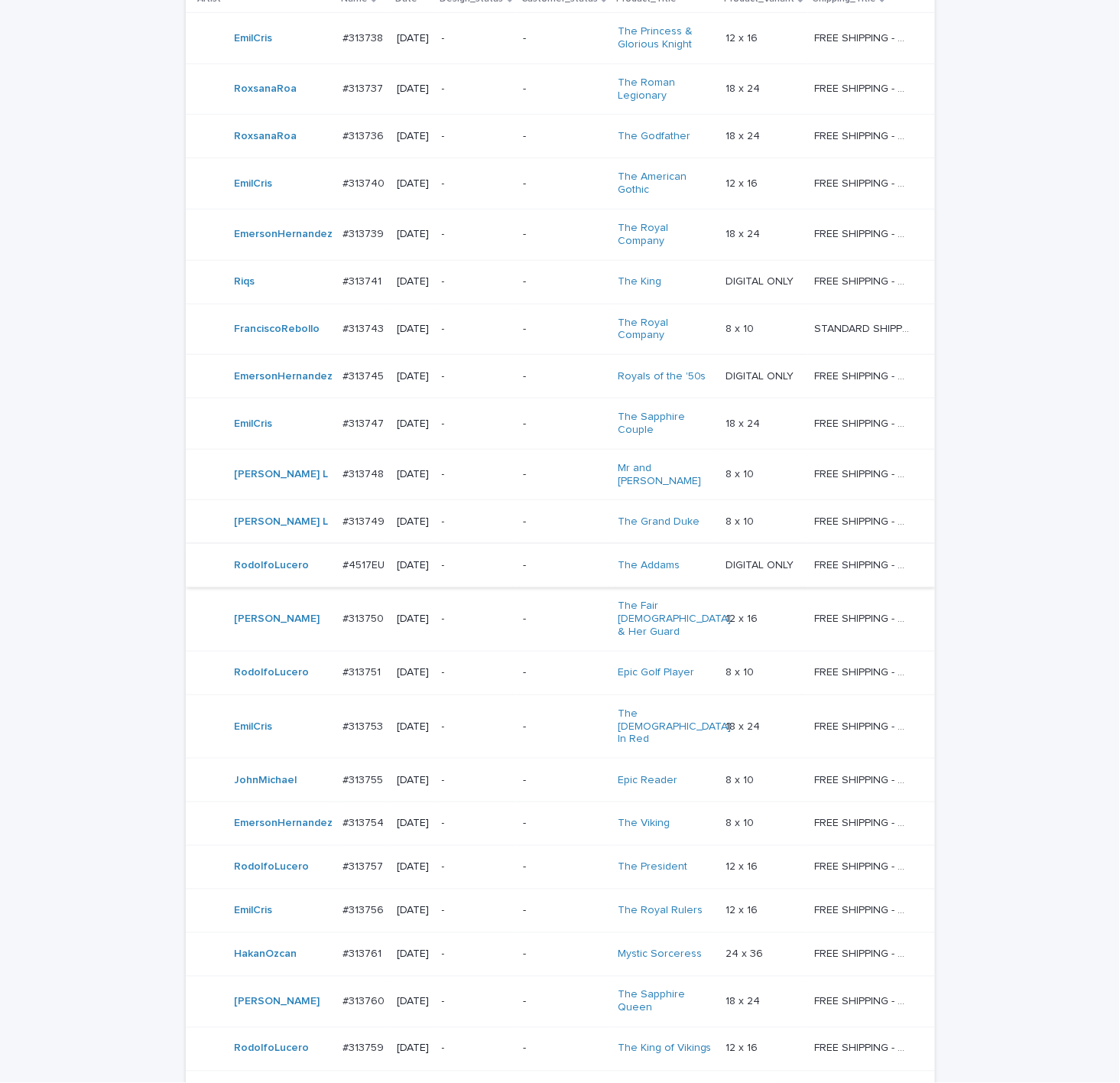
scroll to position [292, 0]
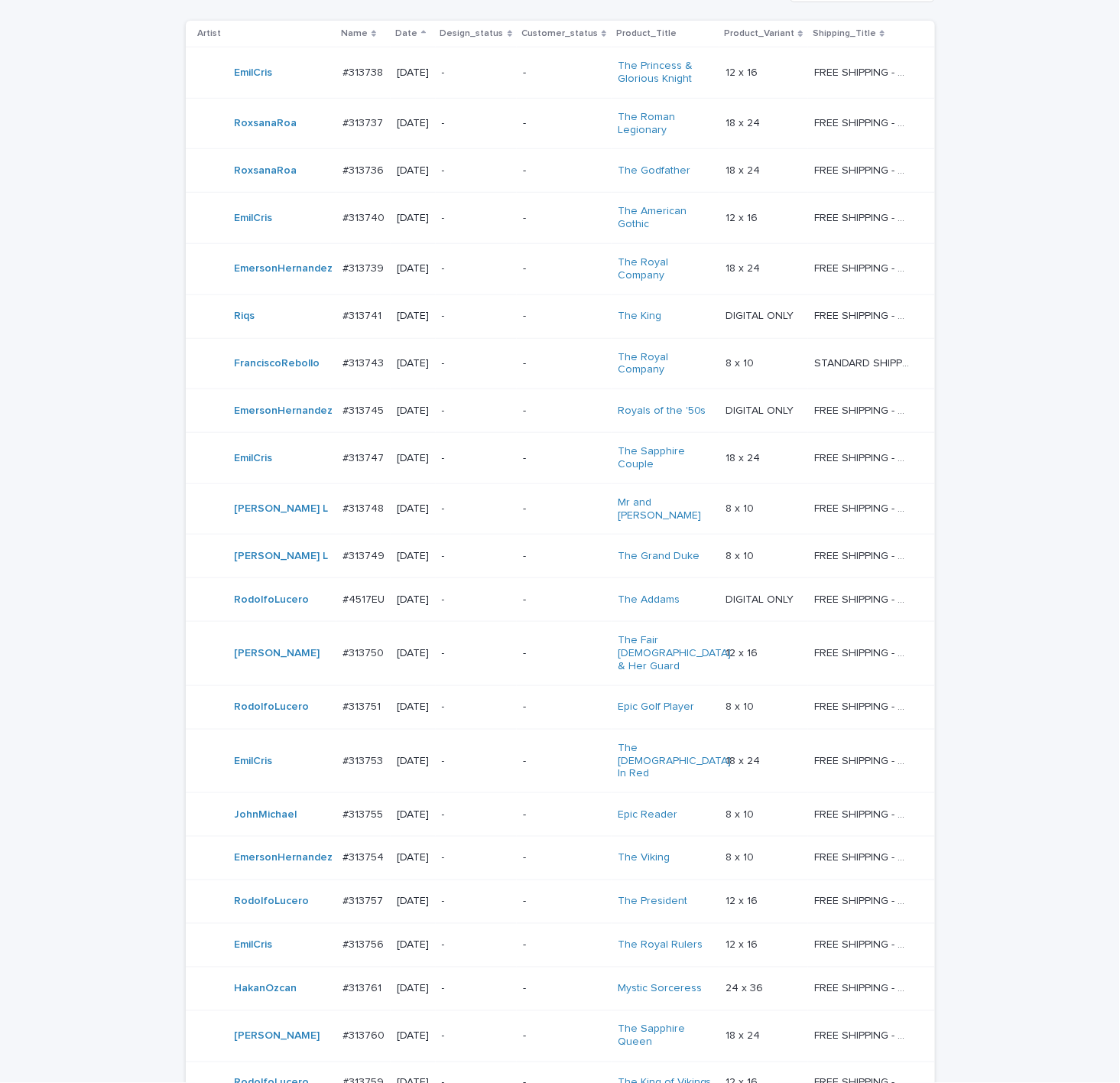
click at [504, 80] on div "-" at bounding box center [477, 73] width 69 height 25
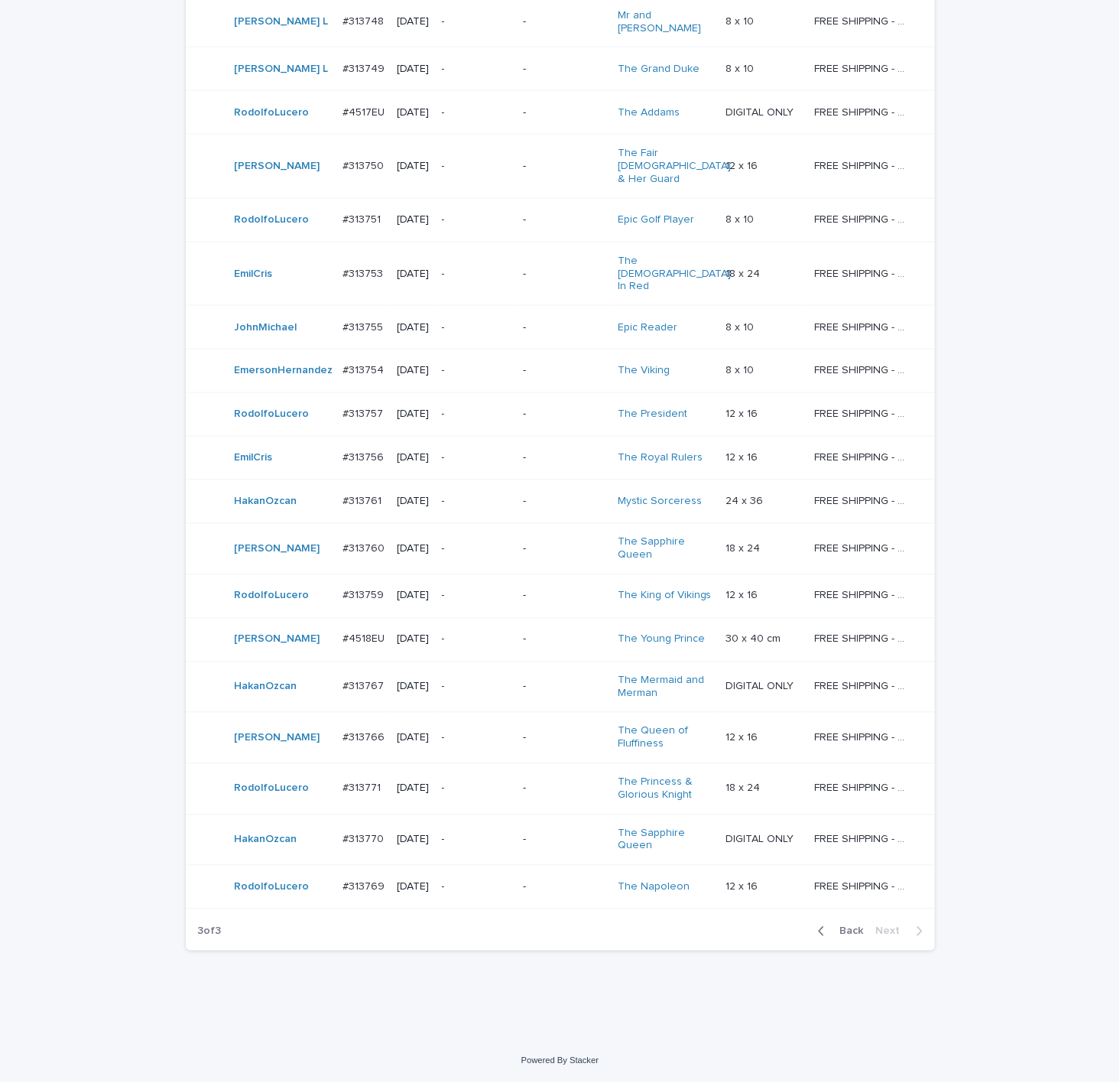
scroll to position [866, 0]
click at [835, 930] on span "Back" at bounding box center [847, 931] width 33 height 11
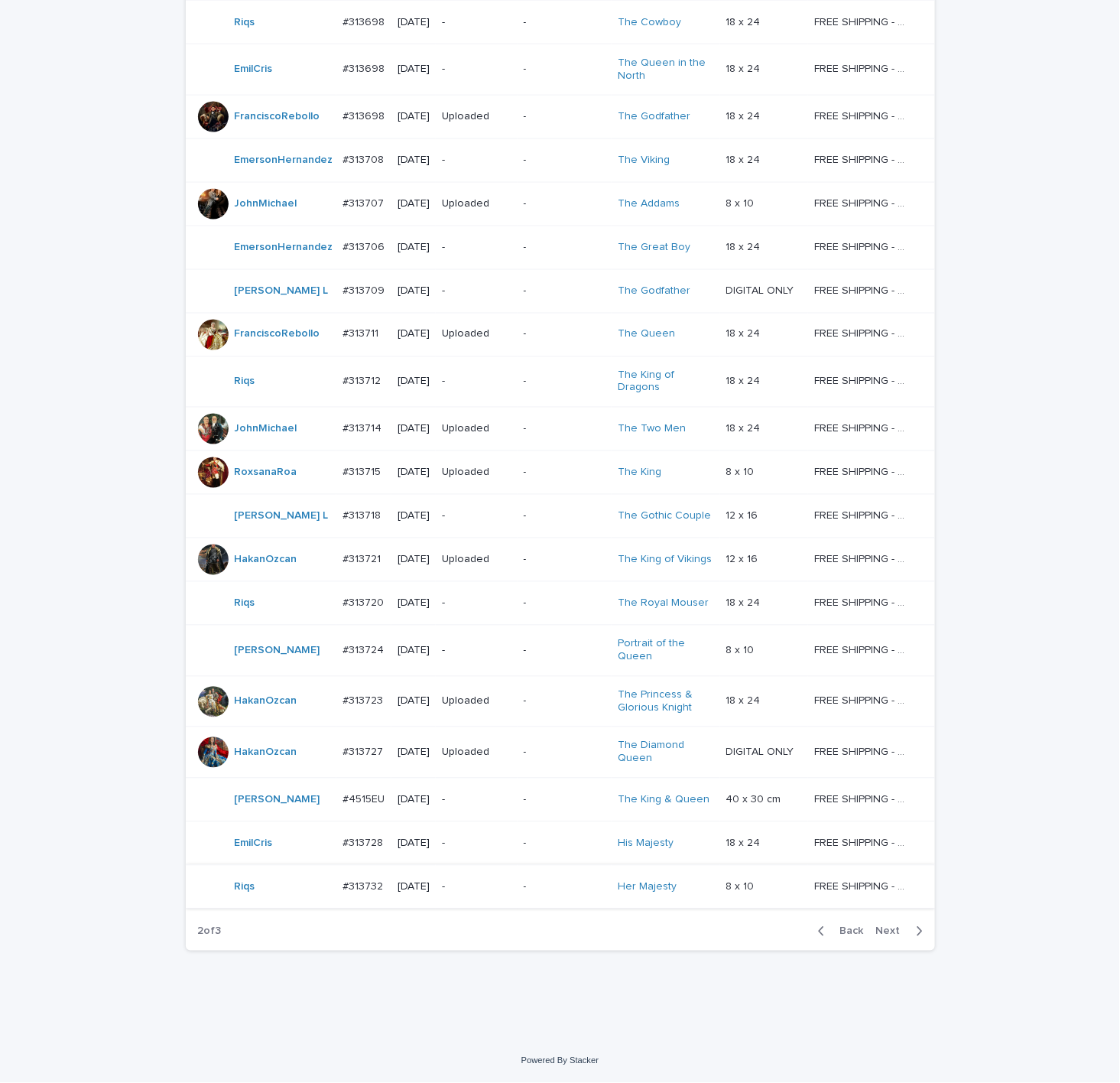
scroll to position [859, 0]
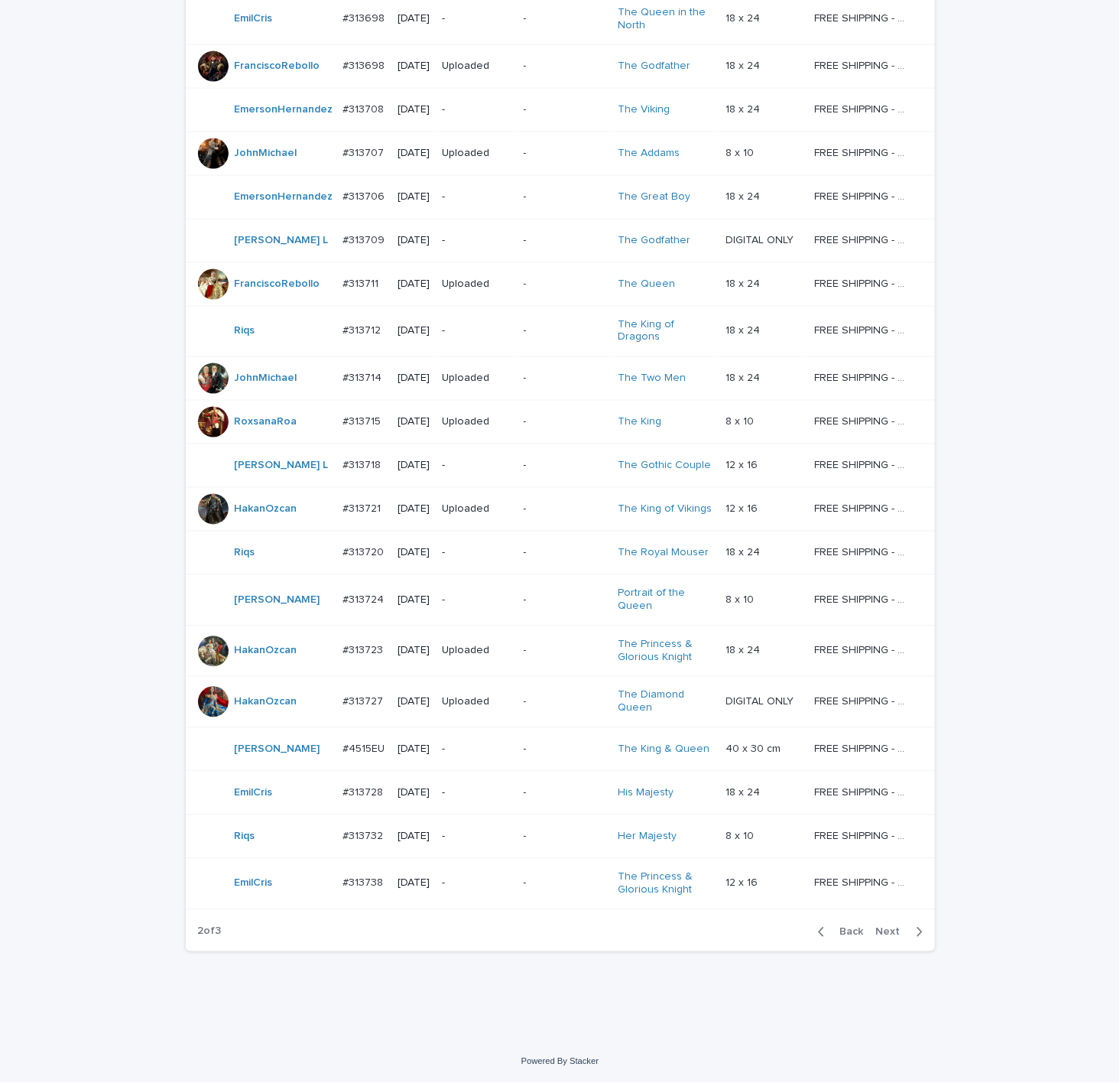
click at [500, 887] on p "-" at bounding box center [476, 883] width 69 height 13
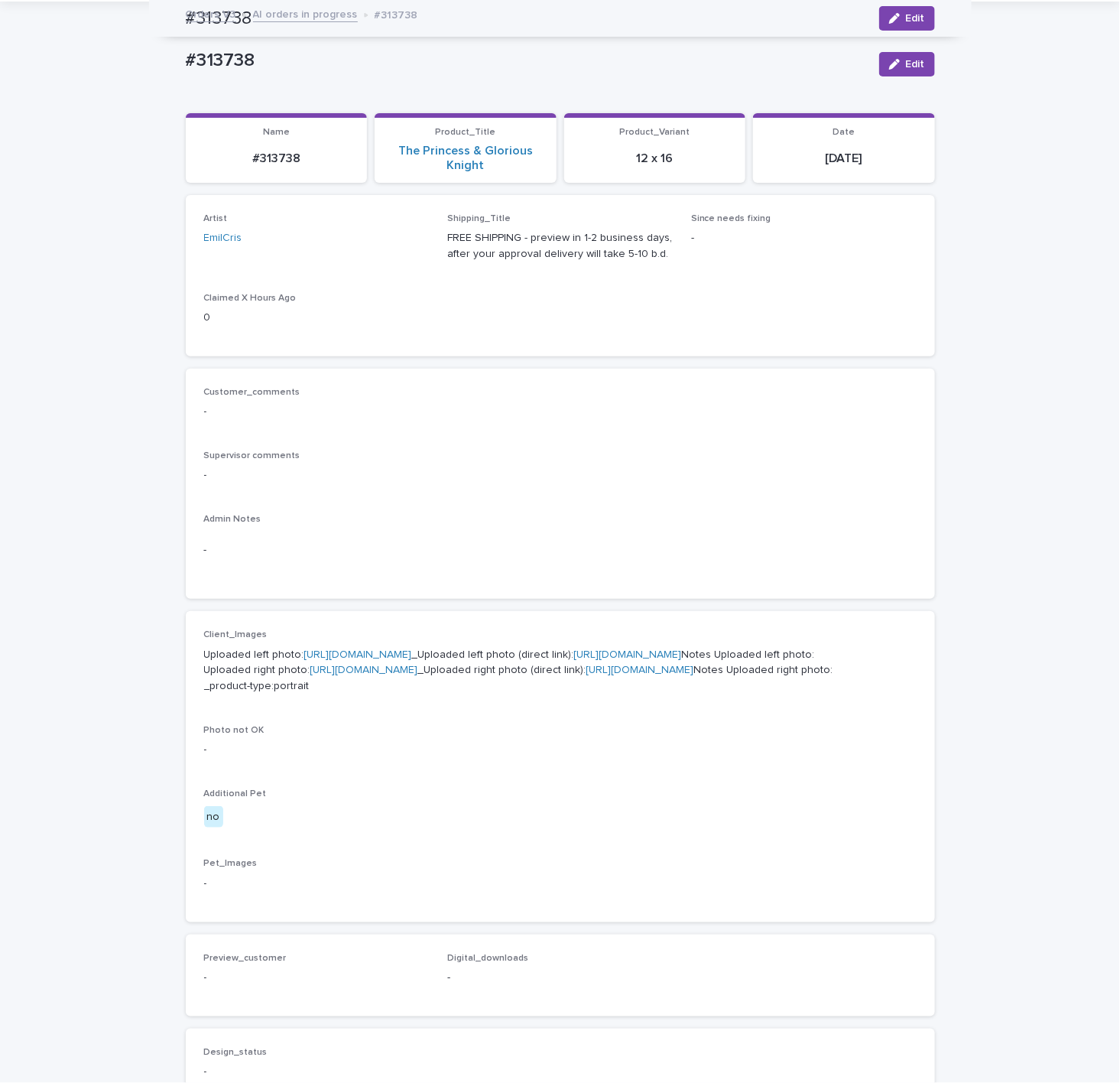
scroll to position [49, 0]
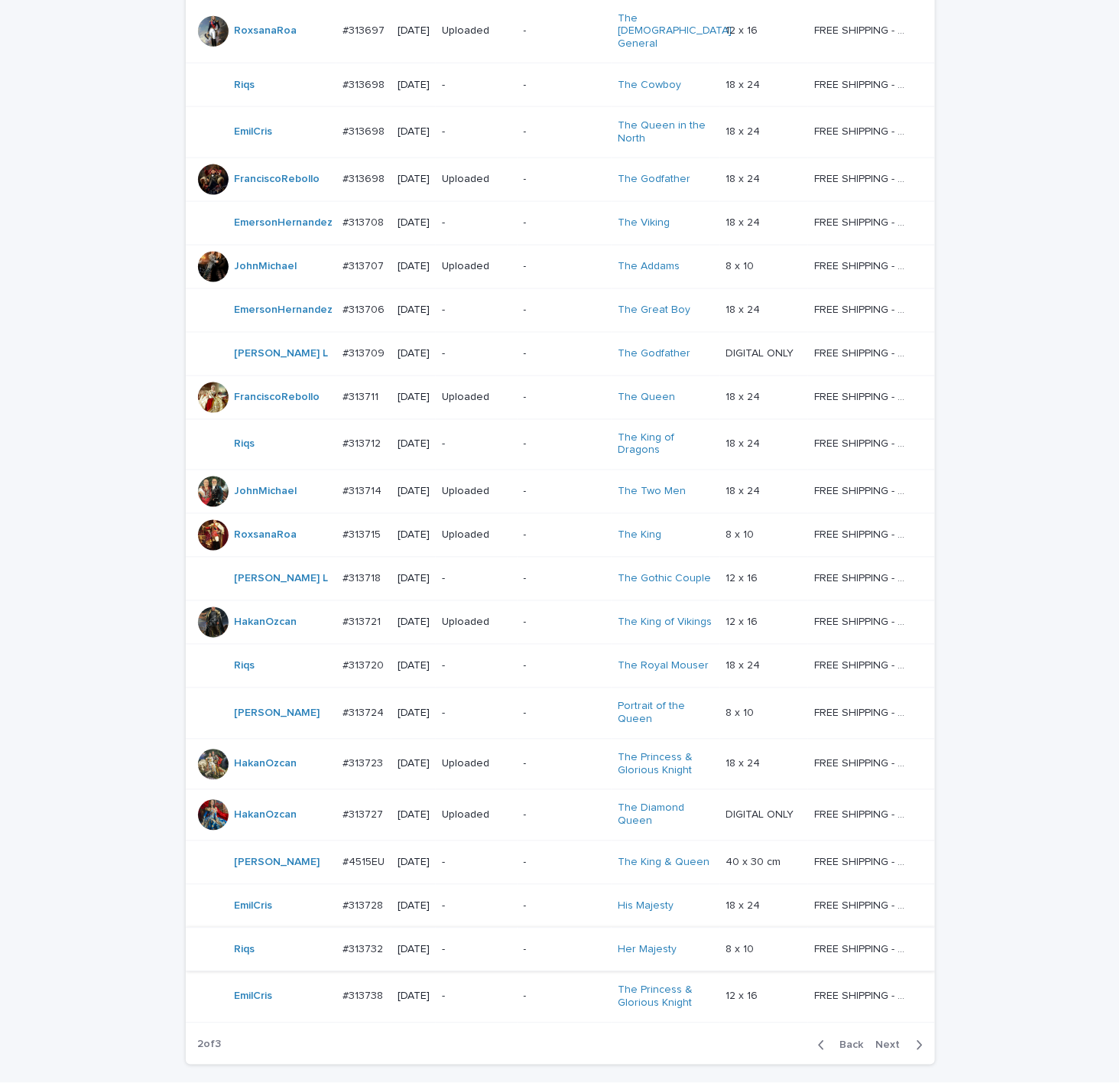
scroll to position [859, 0]
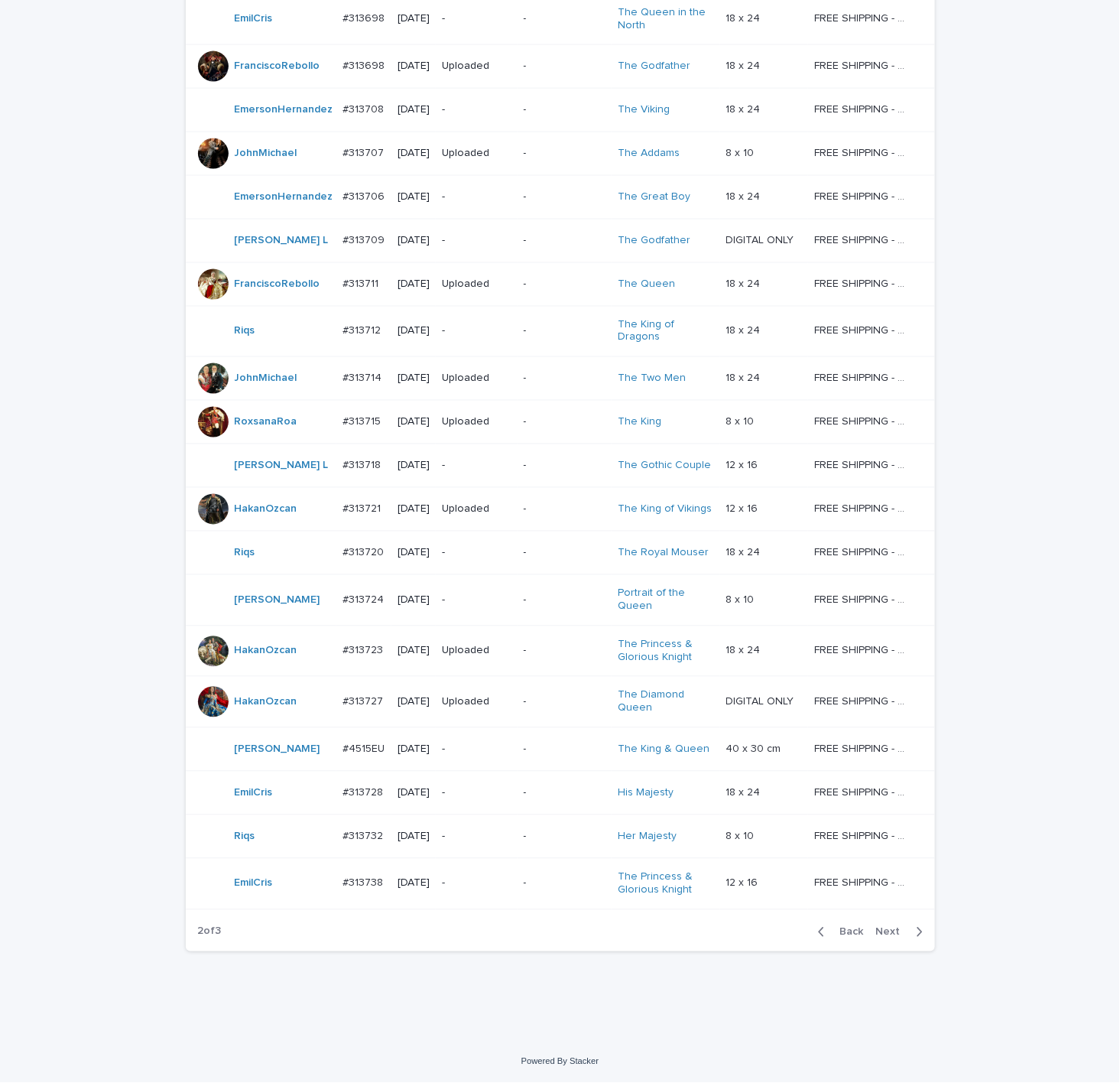
click at [500, 787] on p "-" at bounding box center [476, 793] width 69 height 13
click at [910, 934] on div "button" at bounding box center [916, 931] width 13 height 13
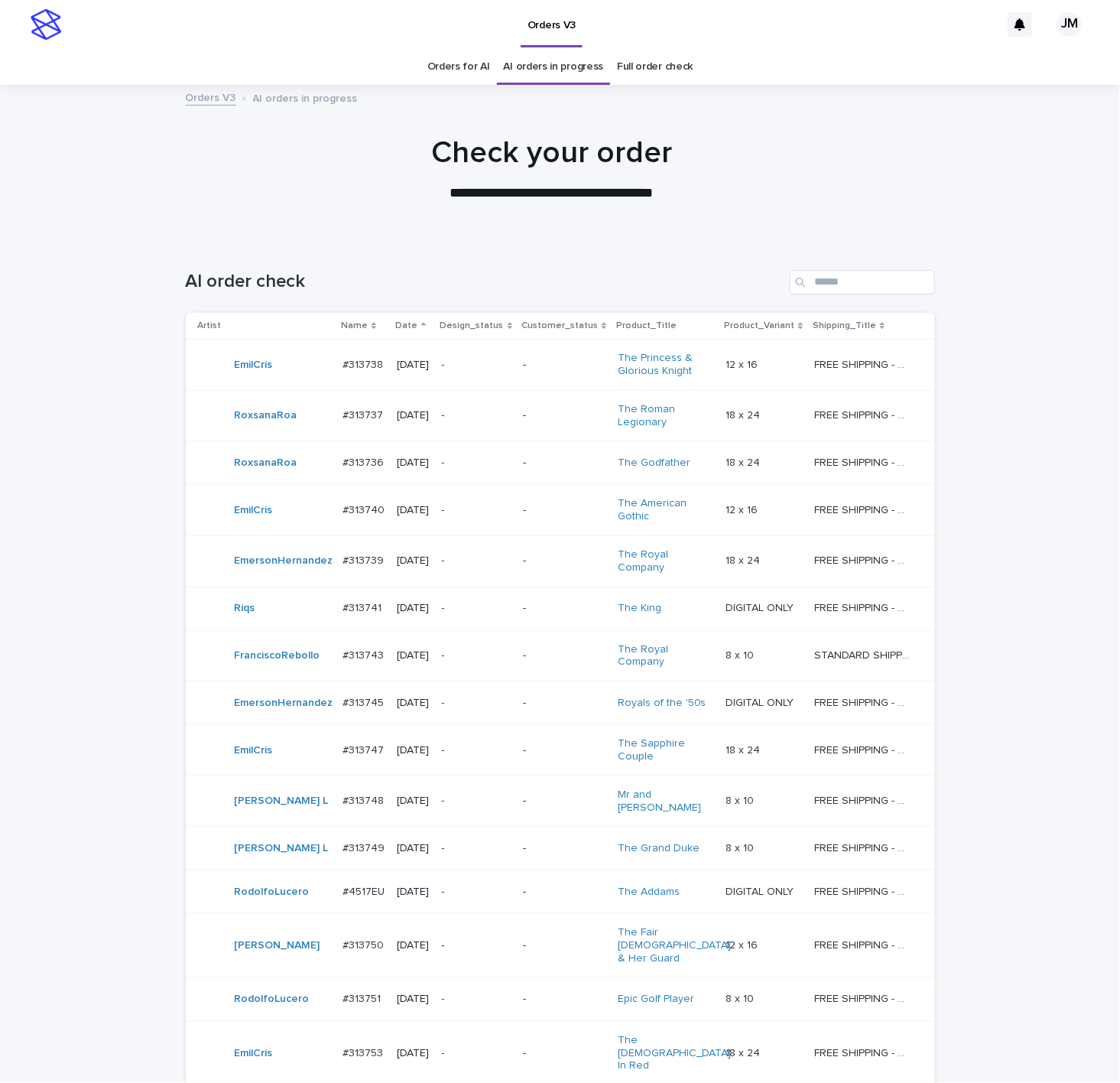
click at [440, 53] on link "Orders for AI" at bounding box center [459, 67] width 62 height 36
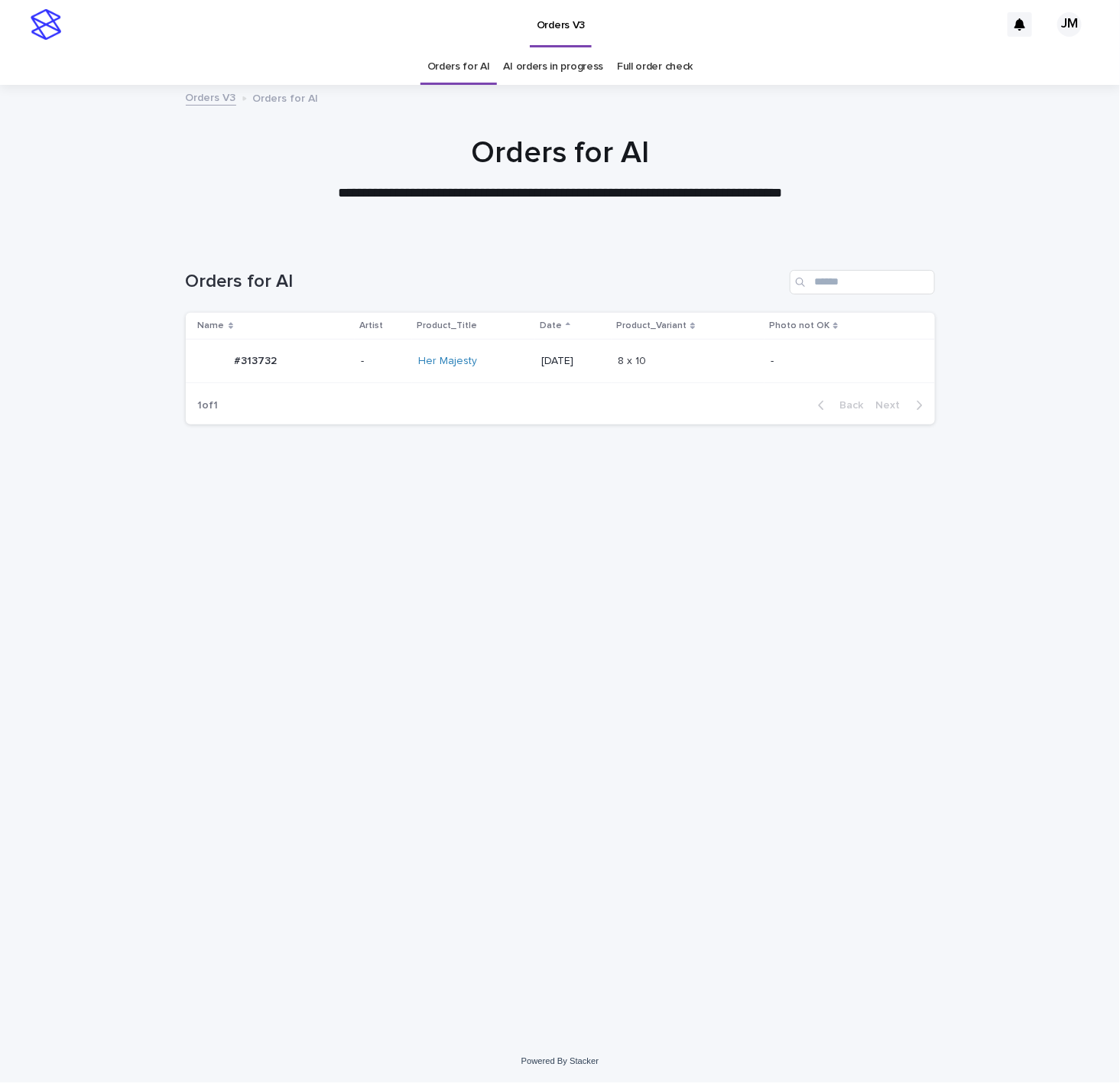
click at [141, 308] on div "Loading... Saving… Loading... Saving… Orders for AI Name Artist Product_Title D…" at bounding box center [560, 640] width 1120 height 800
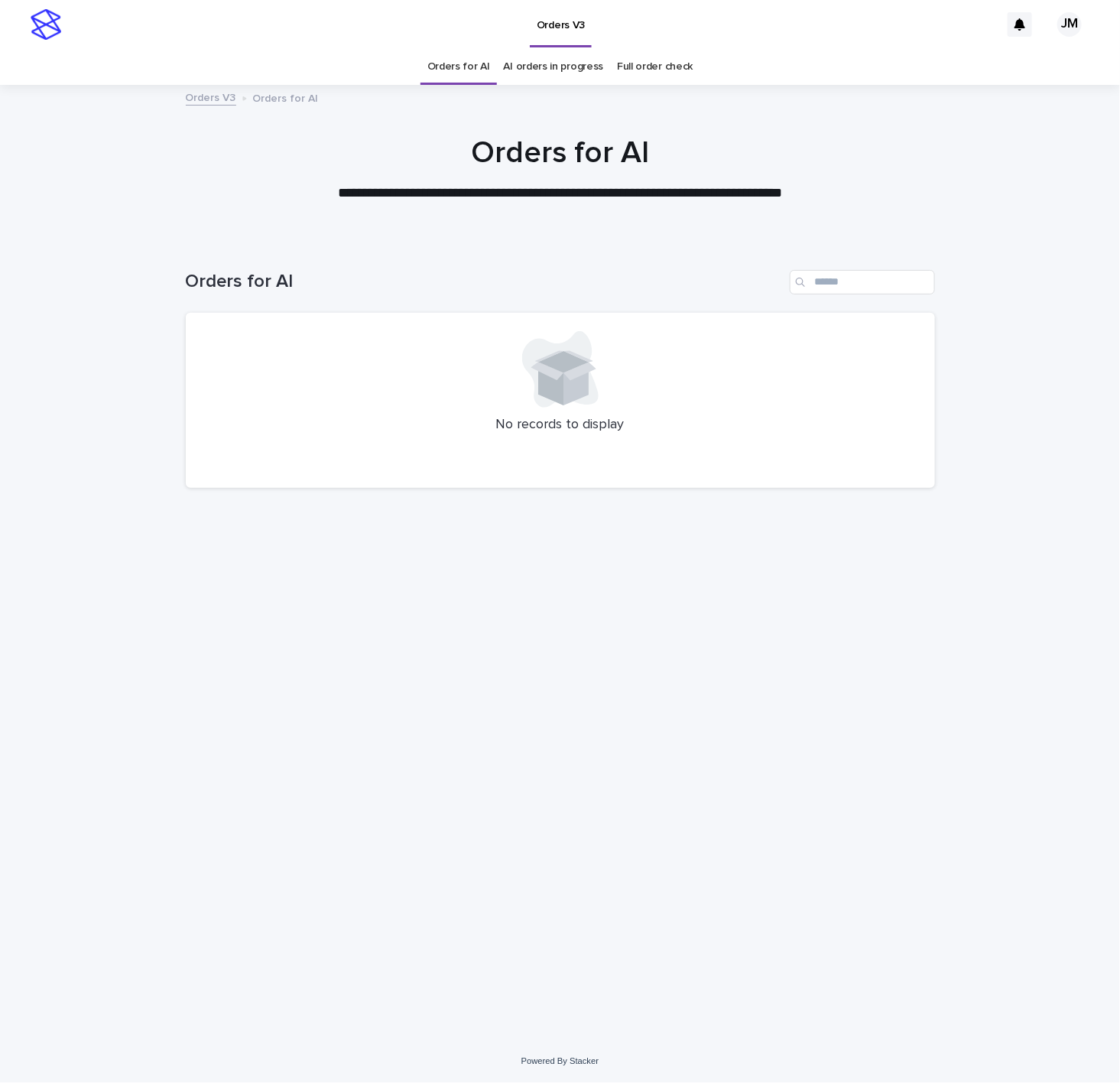
click at [792, 974] on div "Loading... Saving… Loading... Saving… Orders for AI No records to display" at bounding box center [560, 620] width 764 height 762
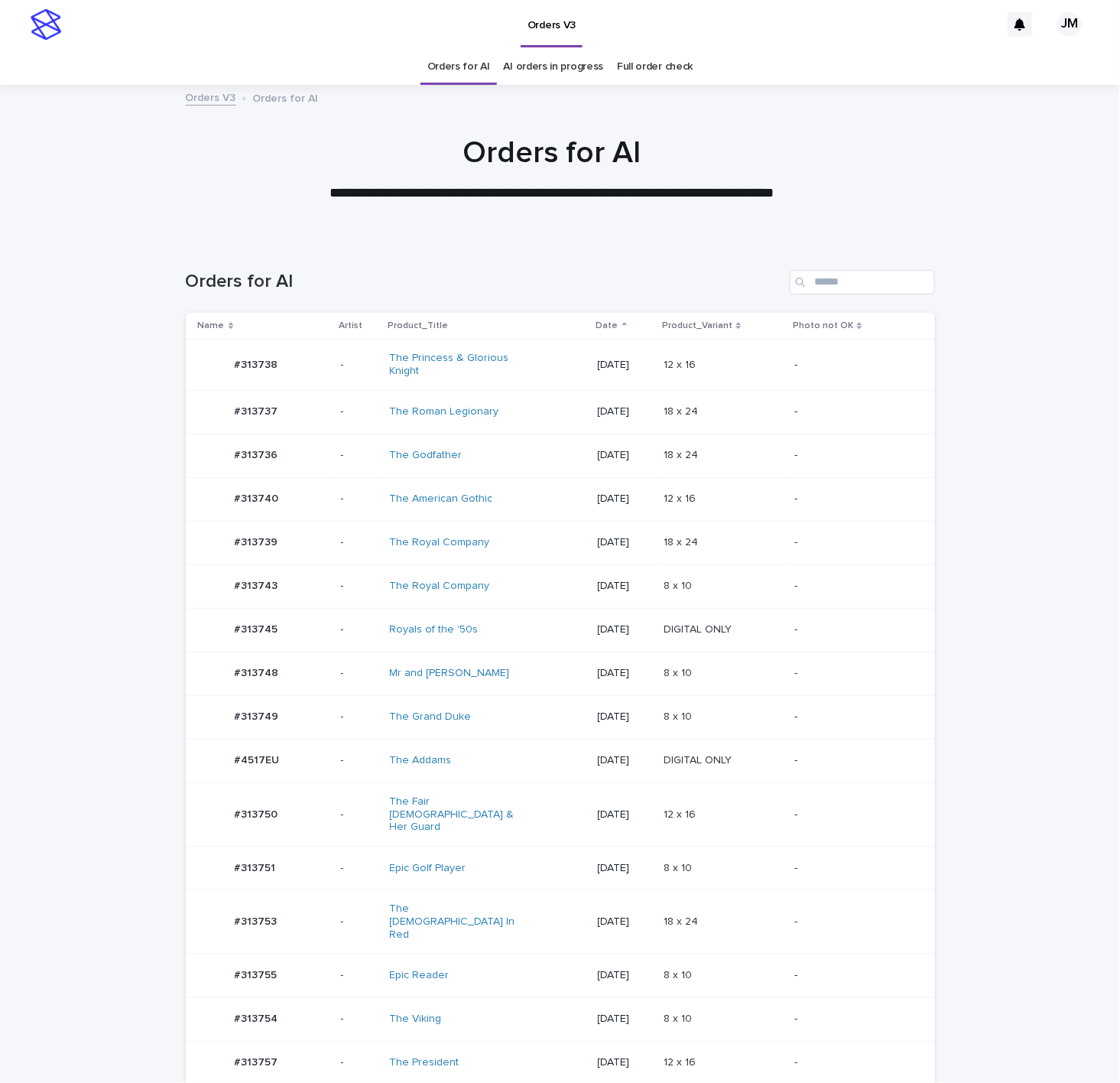
click at [539, 806] on div "The Fair [DEMOGRAPHIC_DATA] & Her Guard" at bounding box center [488, 815] width 196 height 51
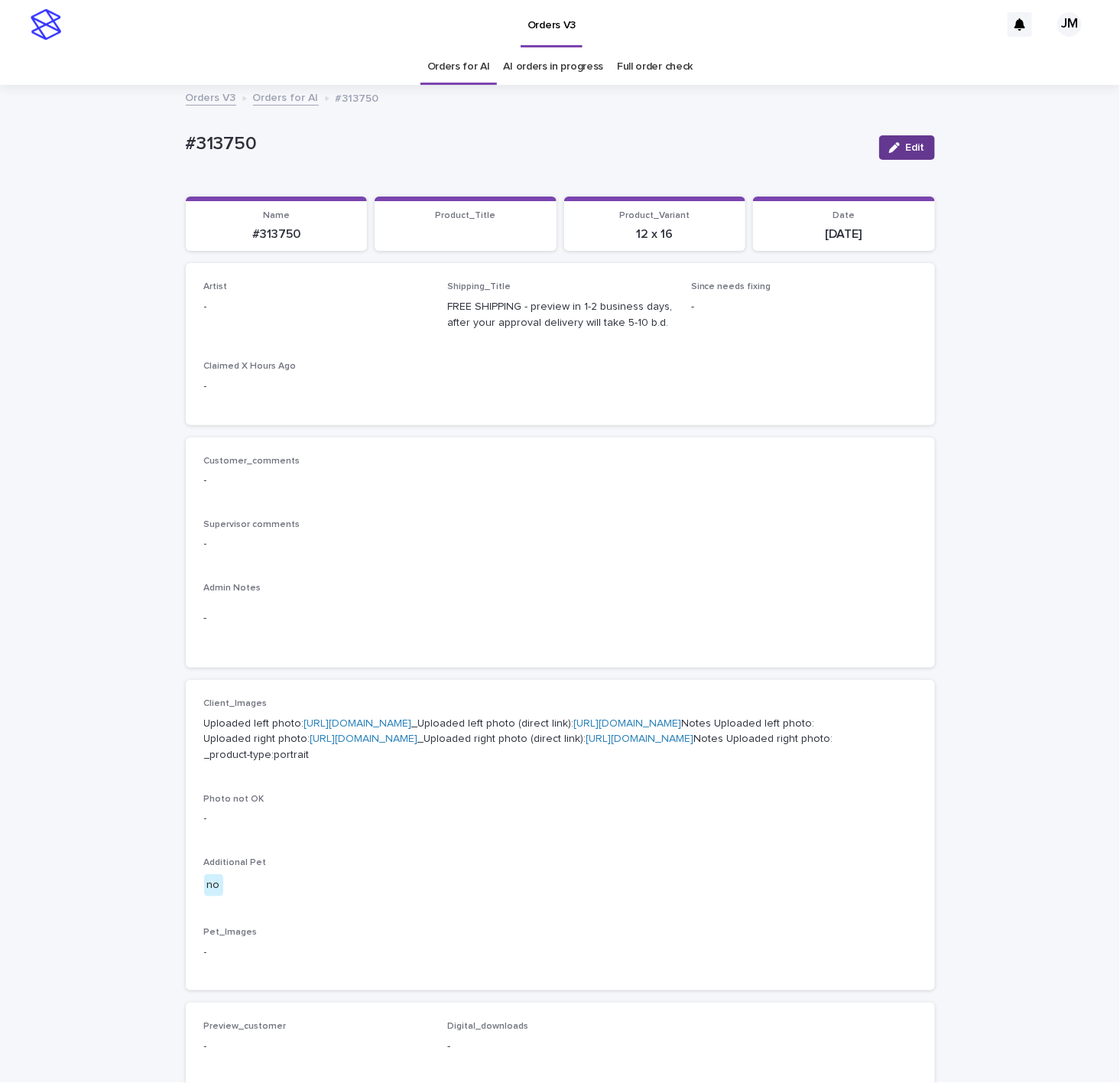
drag, startPoint x: 903, startPoint y: 143, endPoint x: 455, endPoint y: 320, distance: 481.7
click at [906, 143] on span "Edit" at bounding box center [915, 148] width 19 height 11
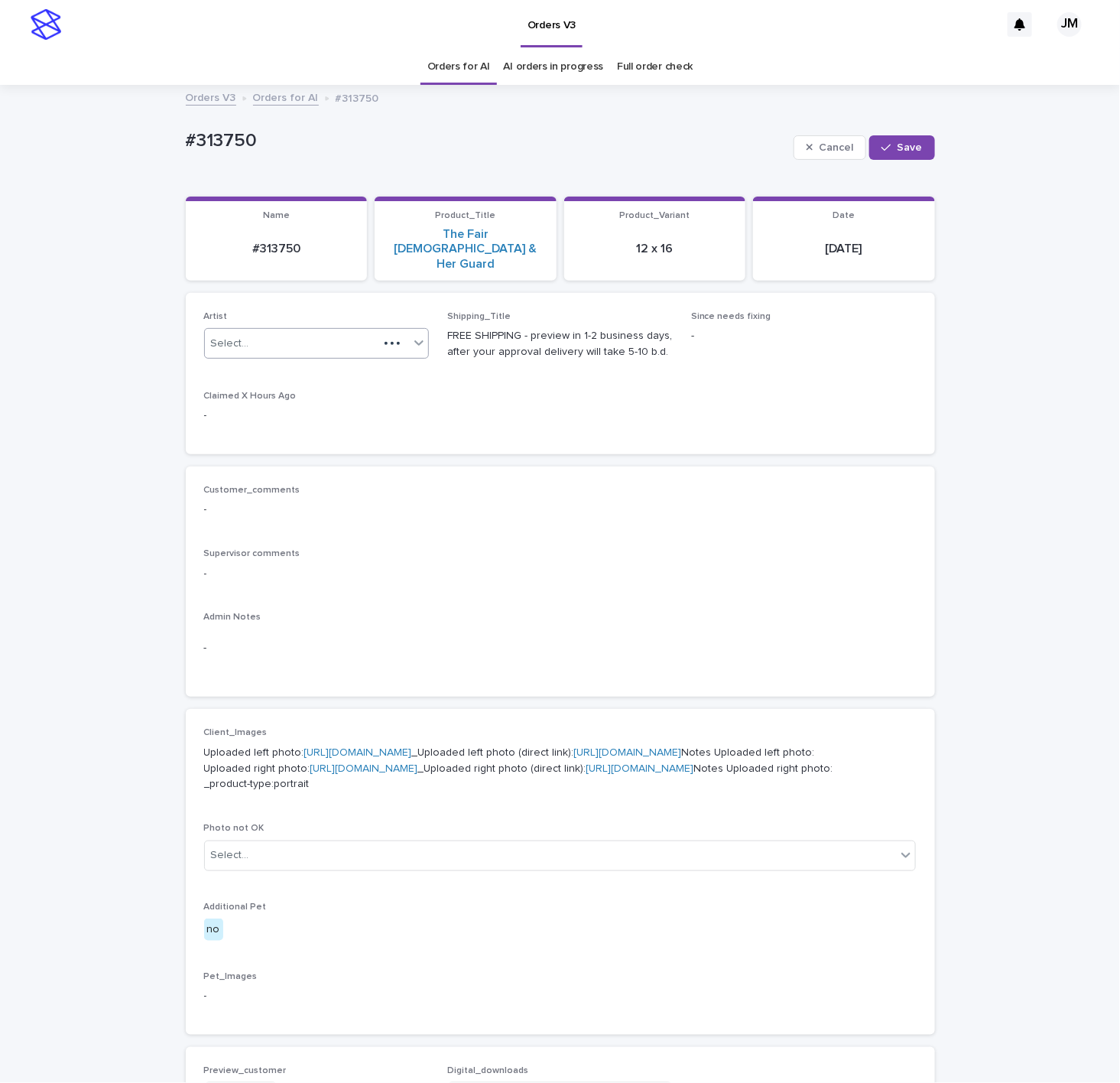
click at [281, 332] on div "Select..." at bounding box center [292, 344] width 175 height 25
type input "******"
drag, startPoint x: 296, startPoint y: 353, endPoint x: 304, endPoint y: 349, distance: 8.9
click at [304, 349] on div "JohnMichael" at bounding box center [307, 345] width 224 height 27
click at [883, 163] on div "Cancel Save" at bounding box center [864, 147] width 142 height 62
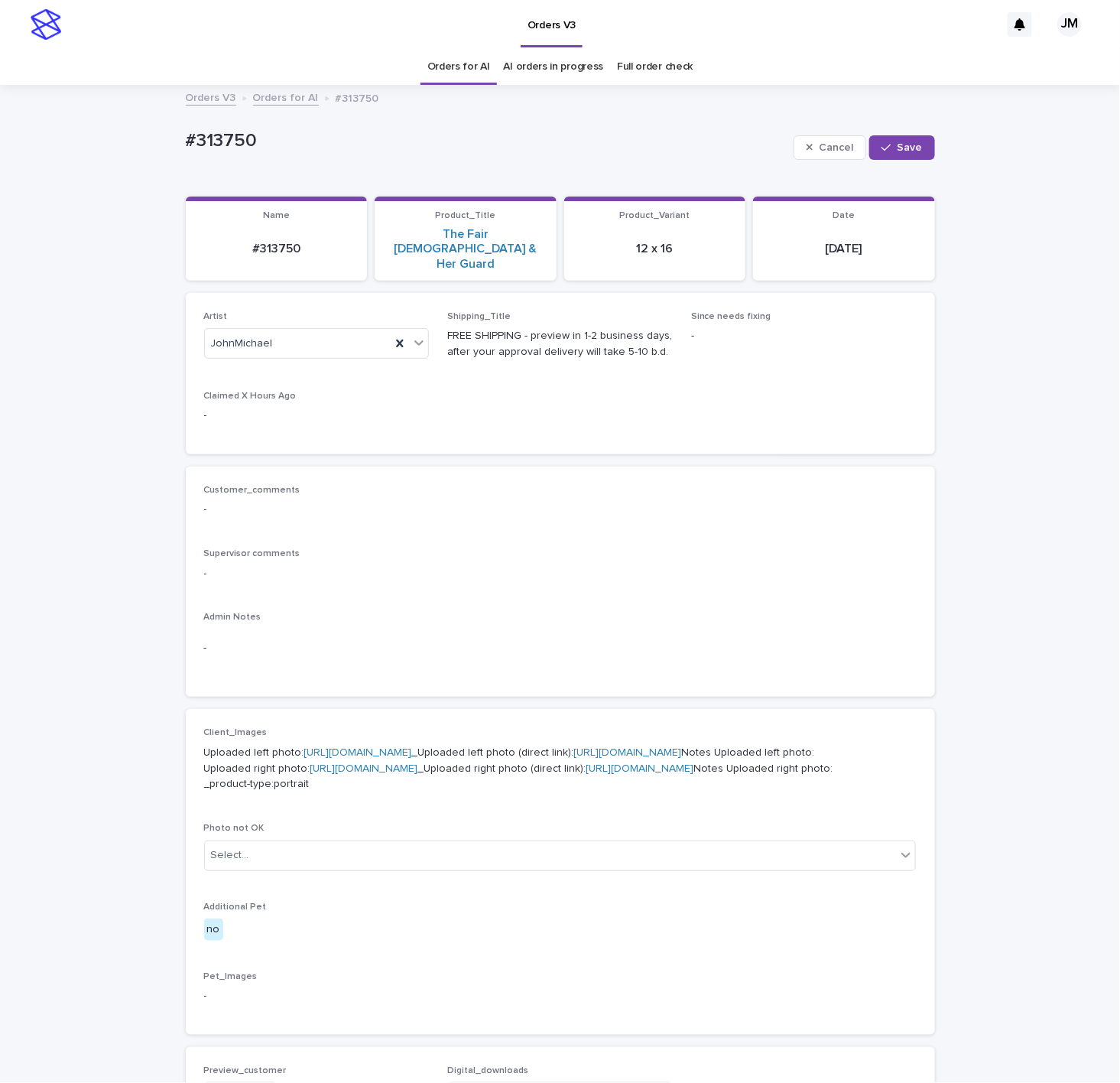
click at [884, 156] on button "Save" at bounding box center [902, 147] width 65 height 24
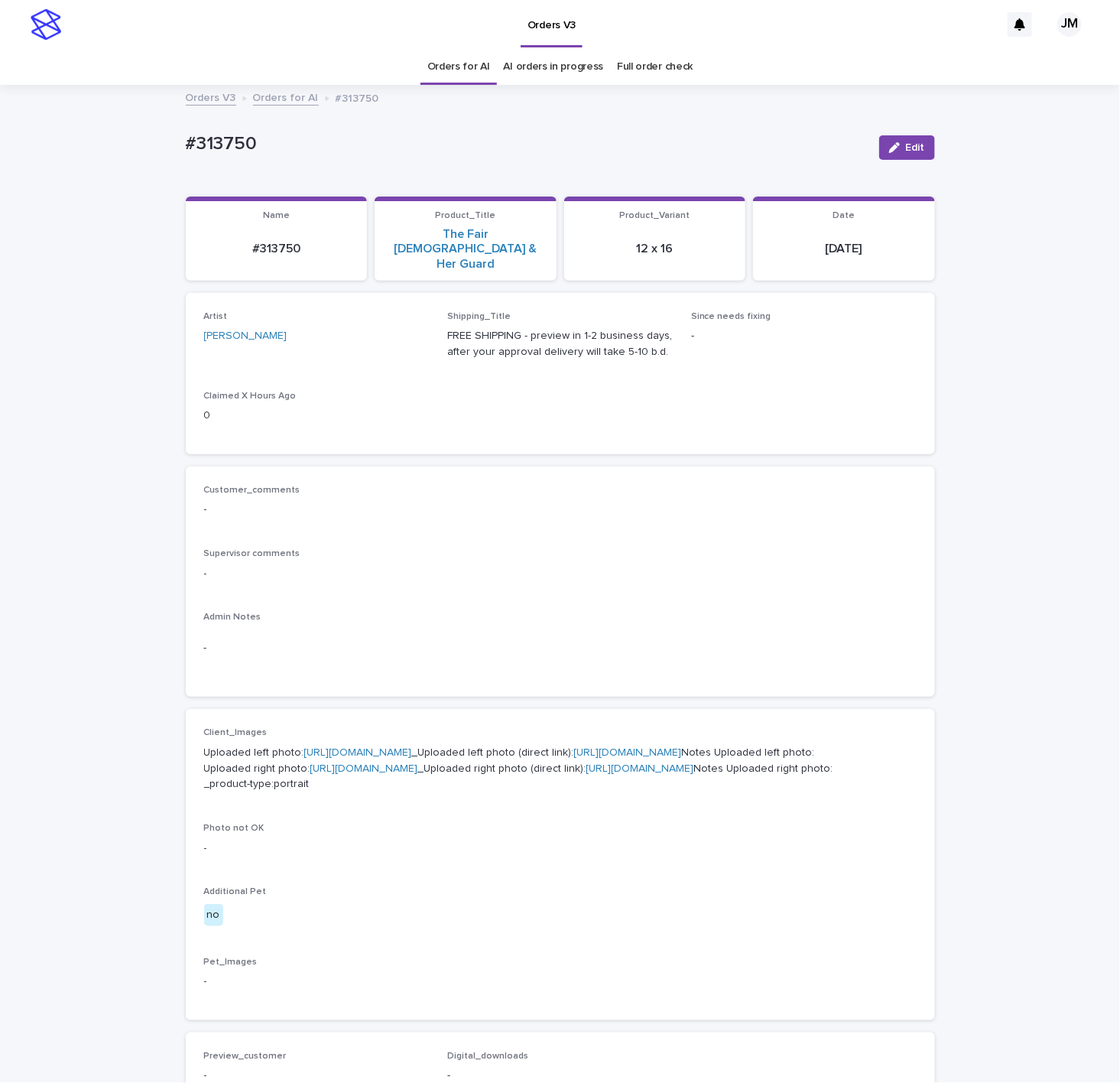
drag, startPoint x: 609, startPoint y: 124, endPoint x: 489, endPoint y: 144, distance: 121.7
click at [576, 133] on div "#313750 Edit" at bounding box center [560, 147] width 749 height 62
drag, startPoint x: 298, startPoint y: 237, endPoint x: 207, endPoint y: 236, distance: 91.0
click at [202, 242] on p "#313750" at bounding box center [277, 249] width 164 height 14
copy p "#313750"
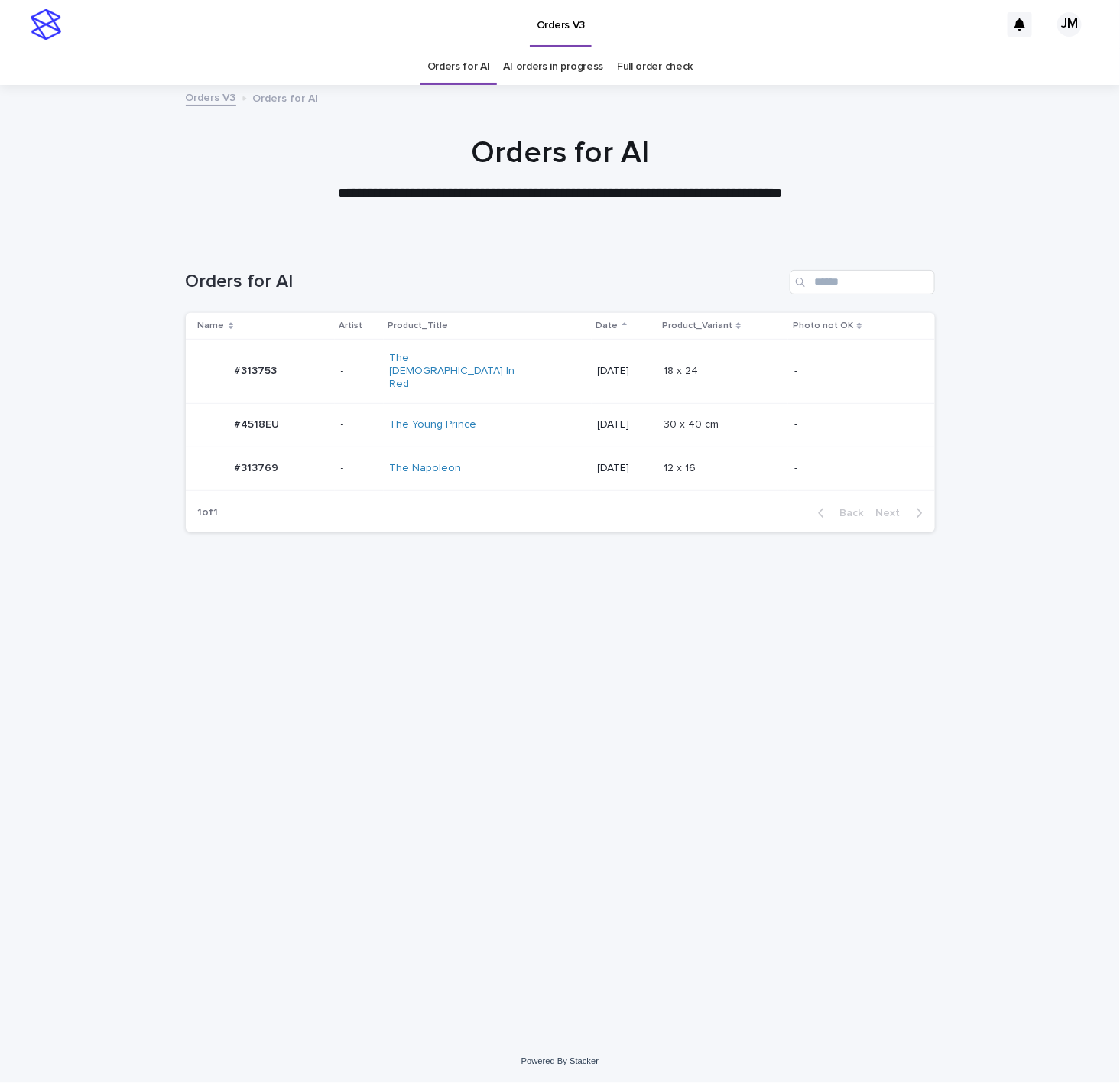
click at [384, 447] on td "-" at bounding box center [359, 468] width 49 height 44
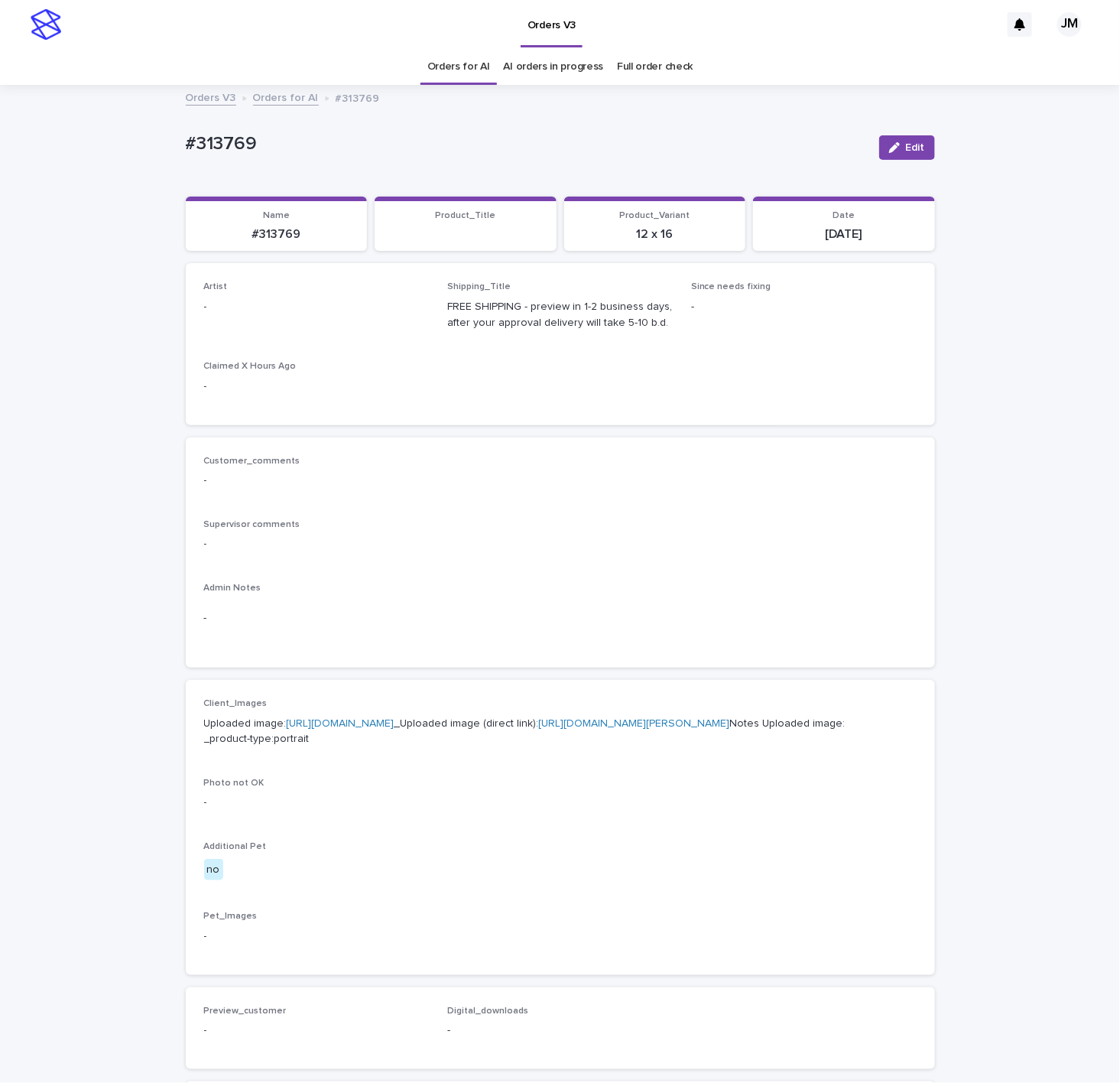
drag, startPoint x: 895, startPoint y: 148, endPoint x: 849, endPoint y: 172, distance: 51.9
click at [873, 163] on div "Edit" at bounding box center [904, 147] width 62 height 62
click at [347, 308] on p "-" at bounding box center [316, 308] width 225 height 16
drag, startPoint x: 903, startPoint y: 149, endPoint x: 315, endPoint y: 292, distance: 605.1
click at [895, 154] on button "Edit" at bounding box center [907, 147] width 56 height 24
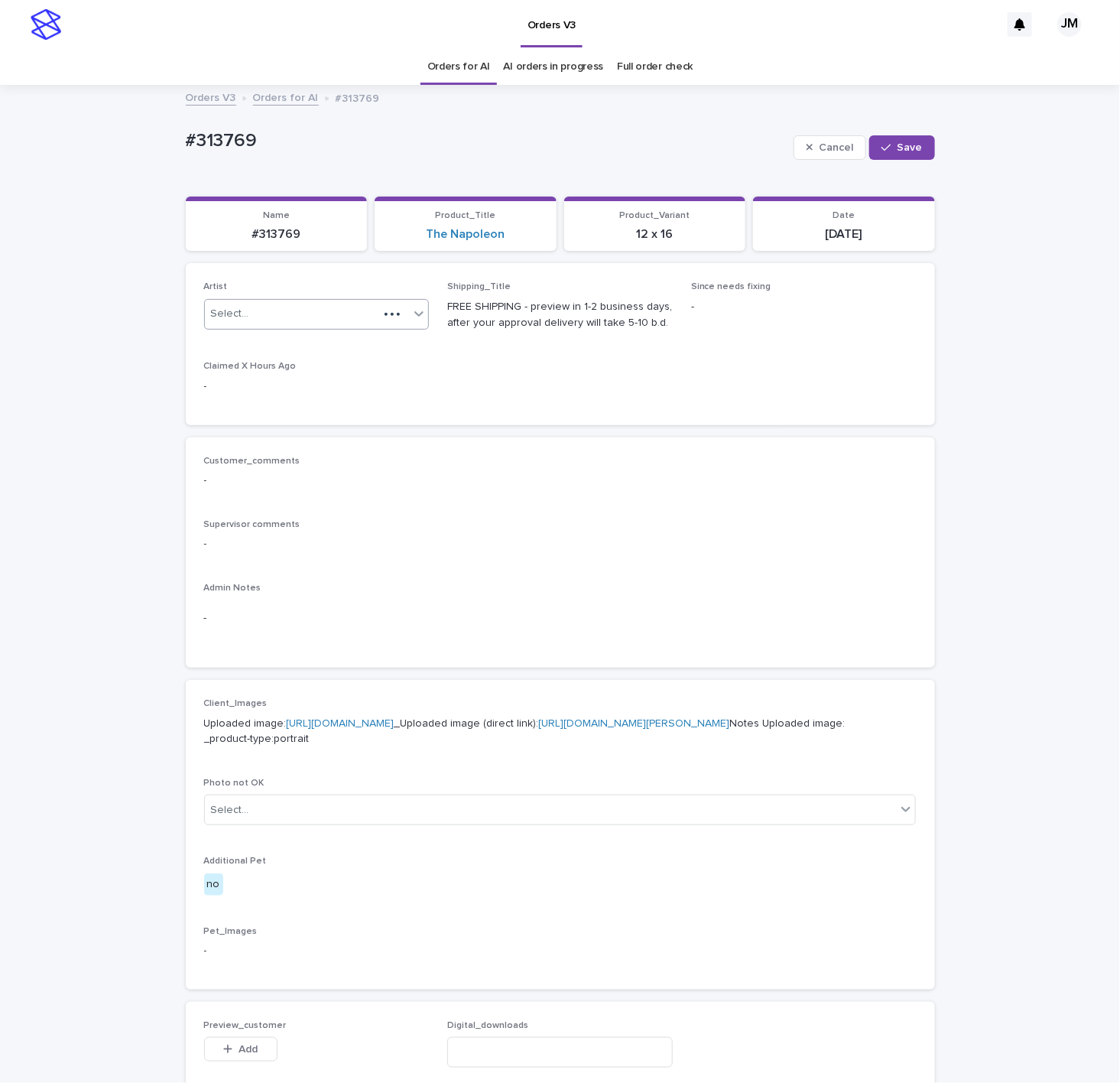
click at [303, 310] on div "Select..." at bounding box center [292, 314] width 175 height 25
type input "******"
click at [331, 342] on div "JohnMichael" at bounding box center [307, 345] width 224 height 27
click at [899, 141] on button "Save" at bounding box center [902, 147] width 65 height 24
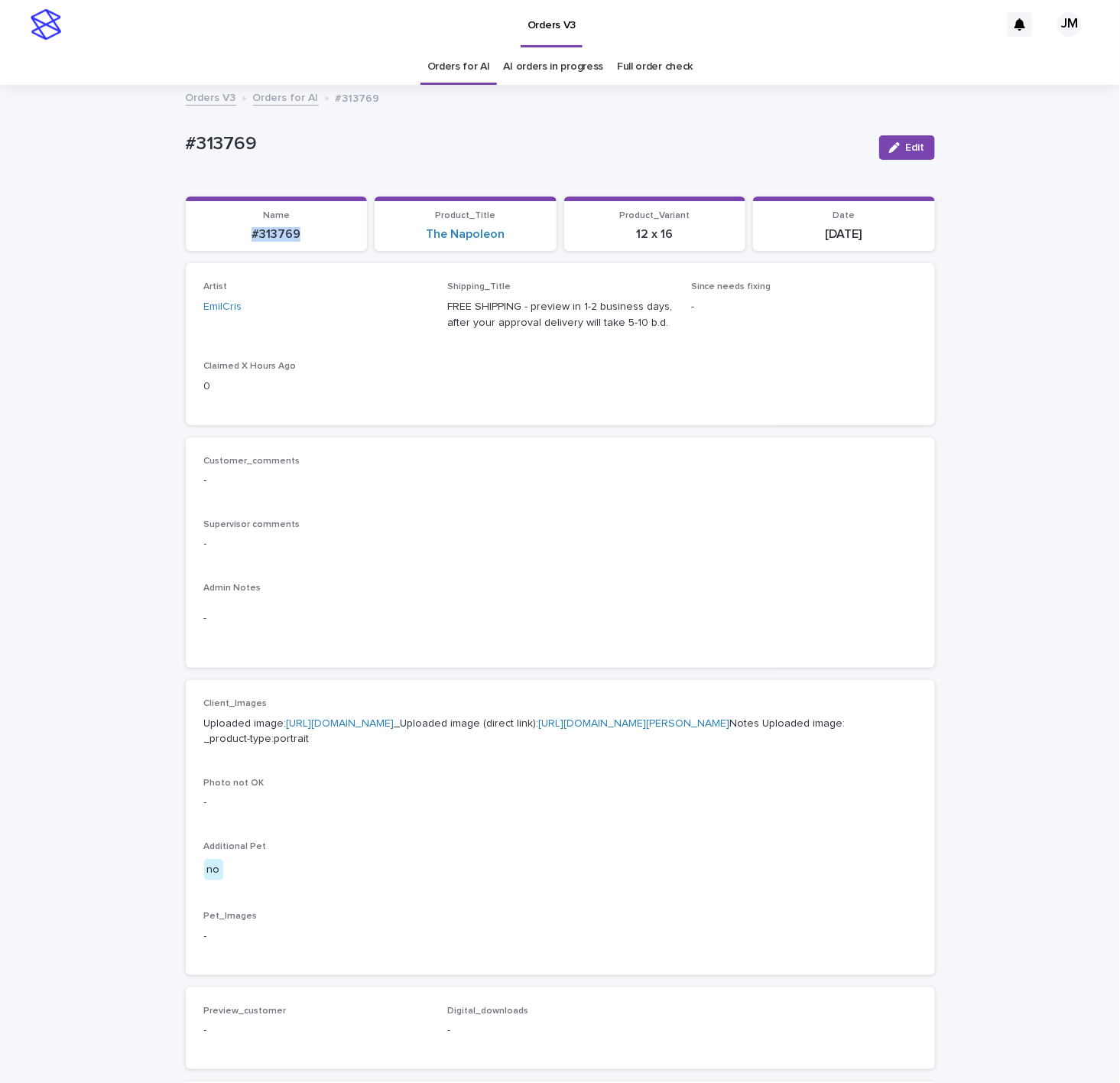
drag, startPoint x: 300, startPoint y: 233, endPoint x: 258, endPoint y: 233, distance: 42.0
click at [223, 230] on p "#313769" at bounding box center [277, 234] width 164 height 14
copy p "#313769"
